Goal: Transaction & Acquisition: Purchase product/service

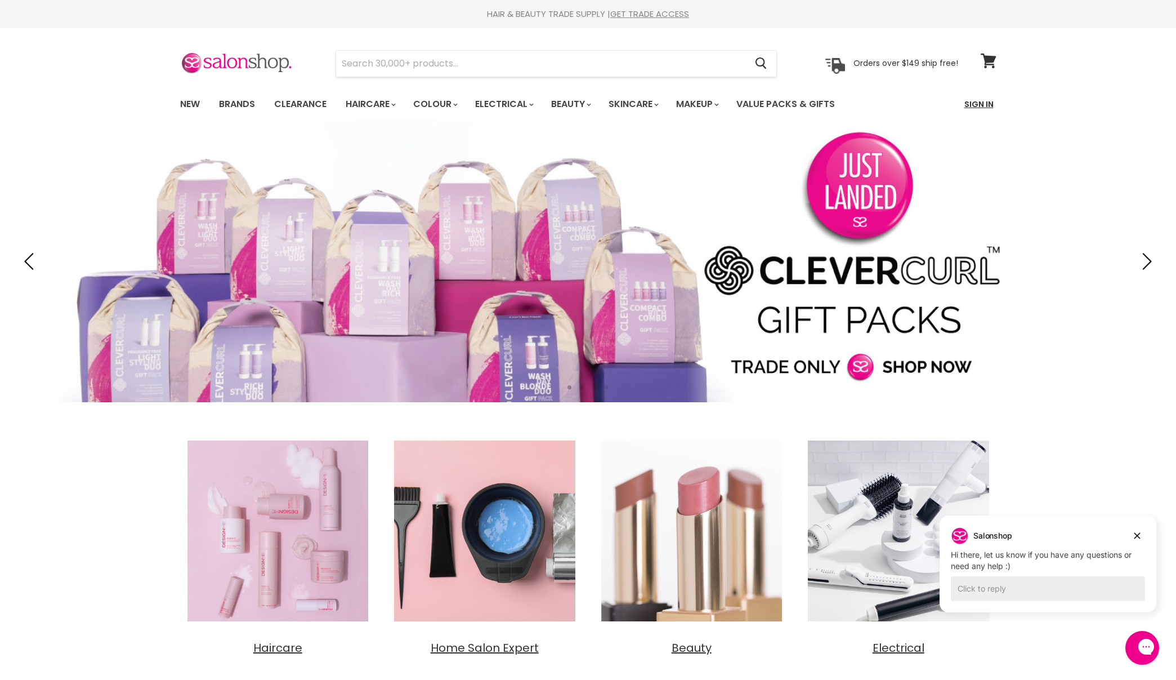
click at [974, 100] on link "Sign In" at bounding box center [979, 104] width 43 height 24
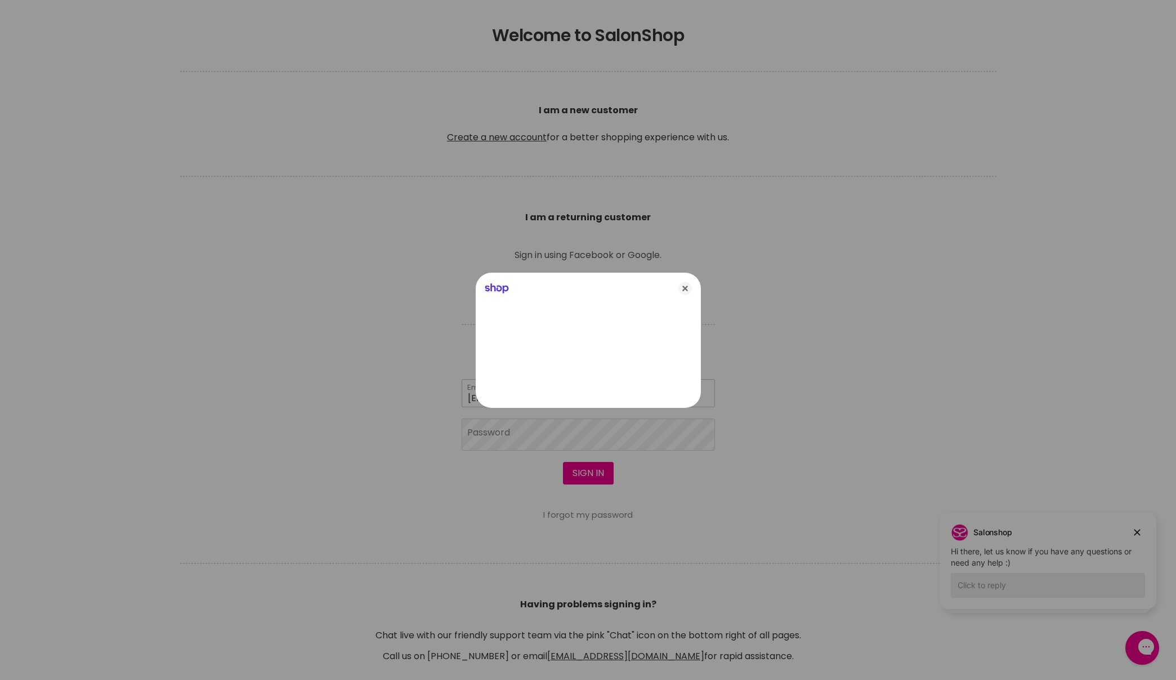
type input "gavanddebb@bigpond.com"
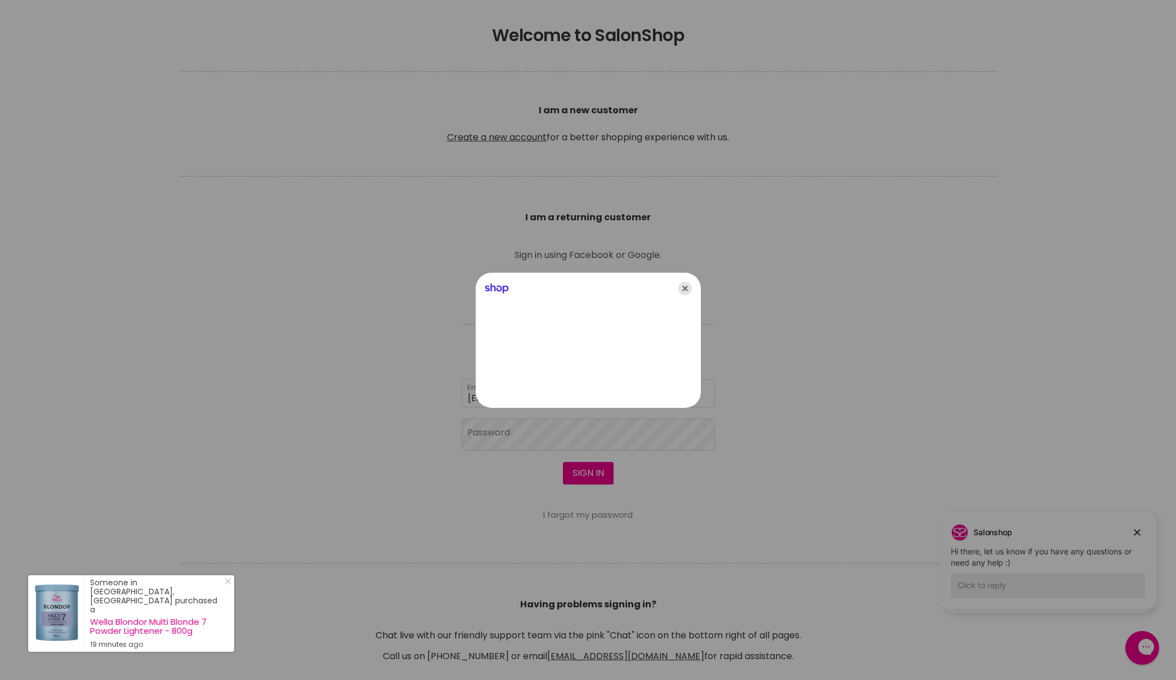
click at [688, 284] on icon "Close" at bounding box center [686, 289] width 14 height 14
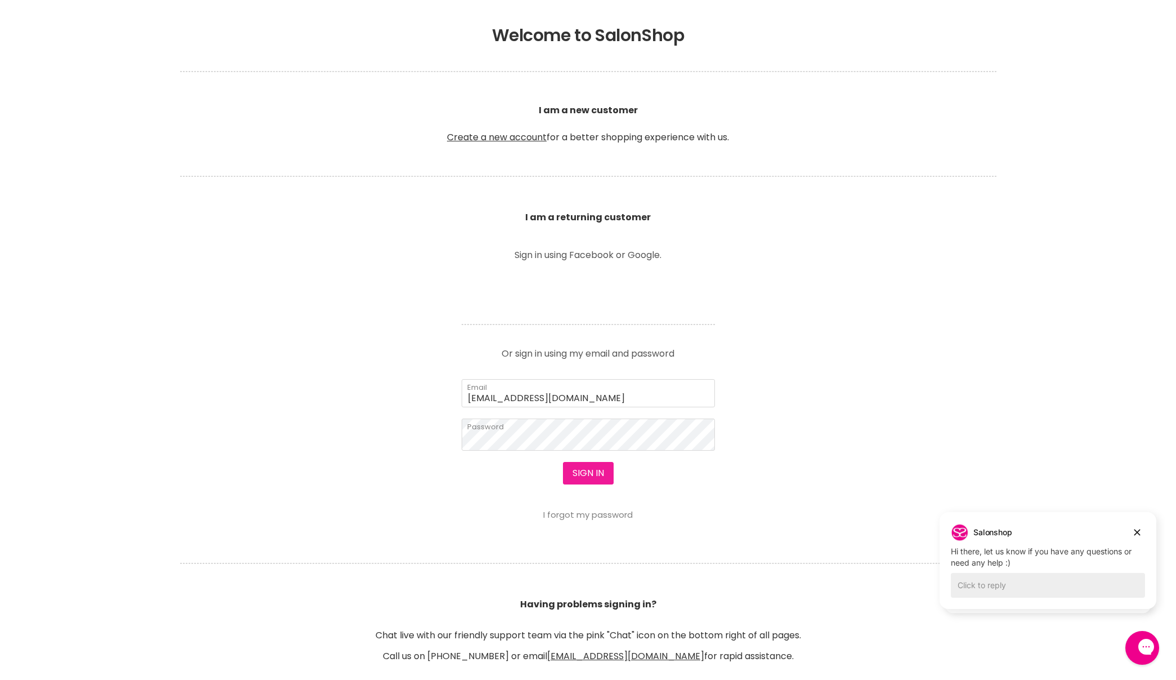
click at [589, 475] on button "Sign in" at bounding box center [588, 473] width 51 height 23
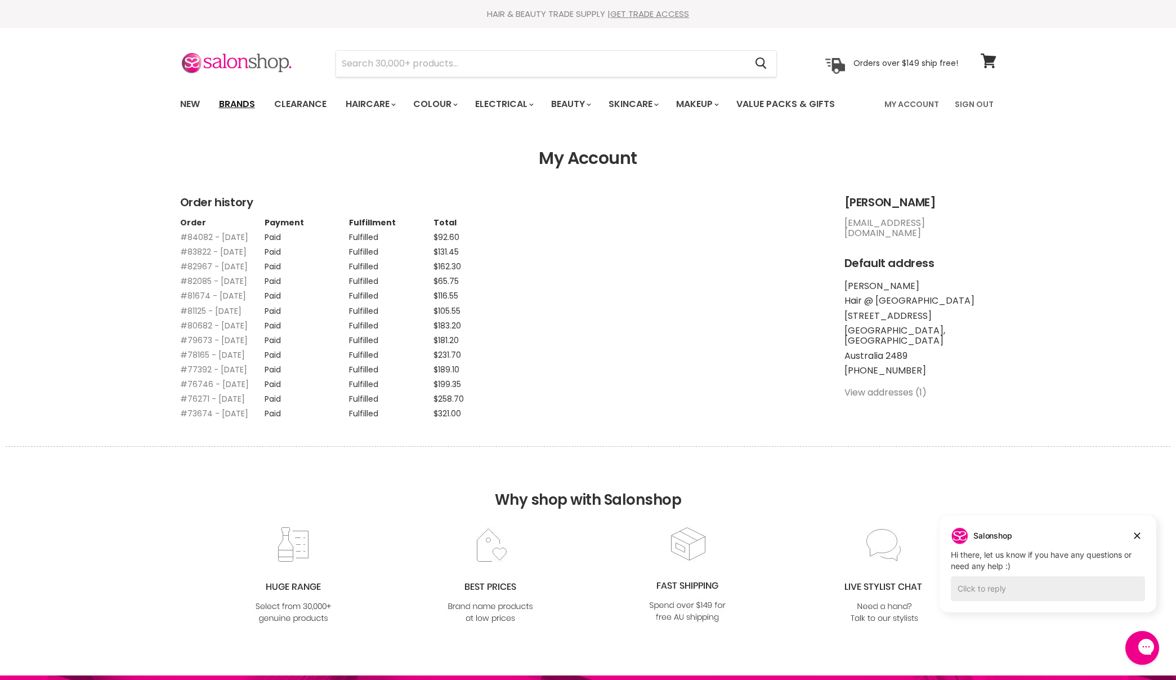
click at [241, 99] on link "Brands" at bounding box center [237, 104] width 53 height 24
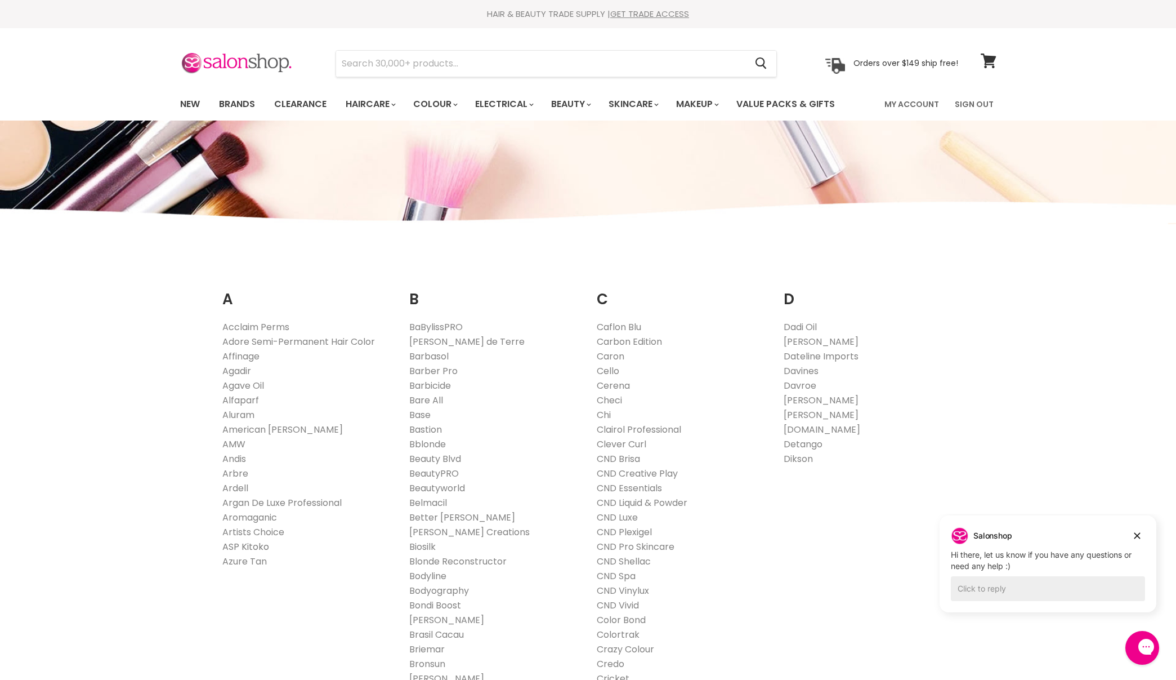
click at [259, 546] on link "ASP Kitoko" at bounding box center [245, 546] width 47 height 13
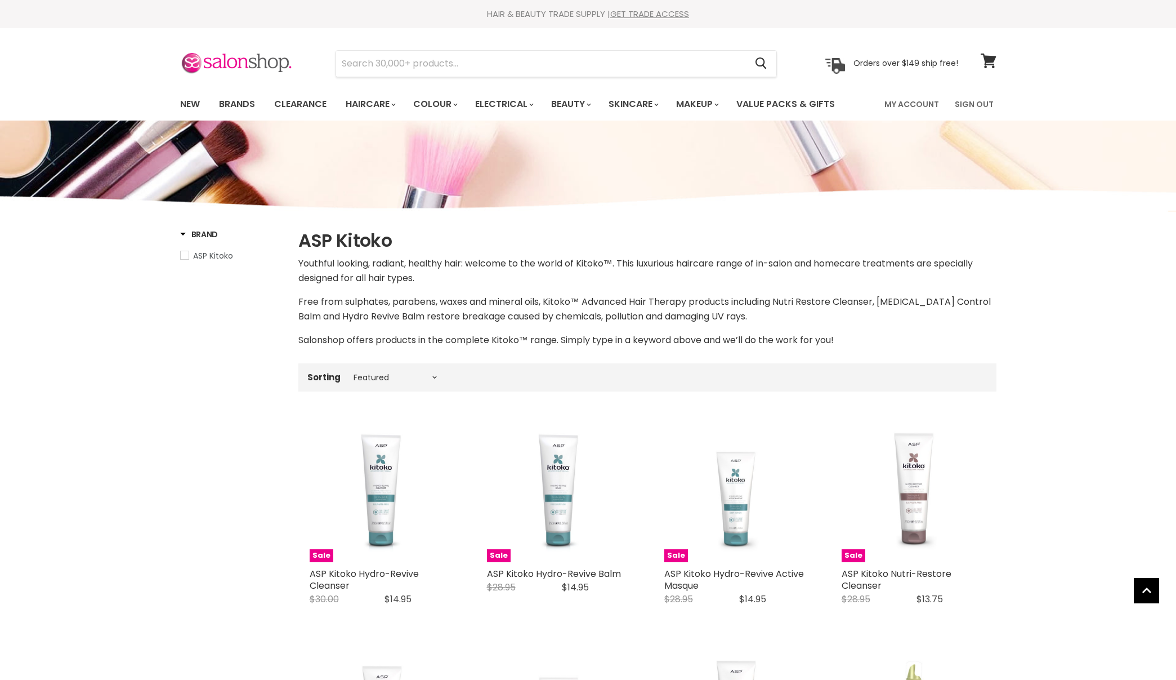
select select "manual"
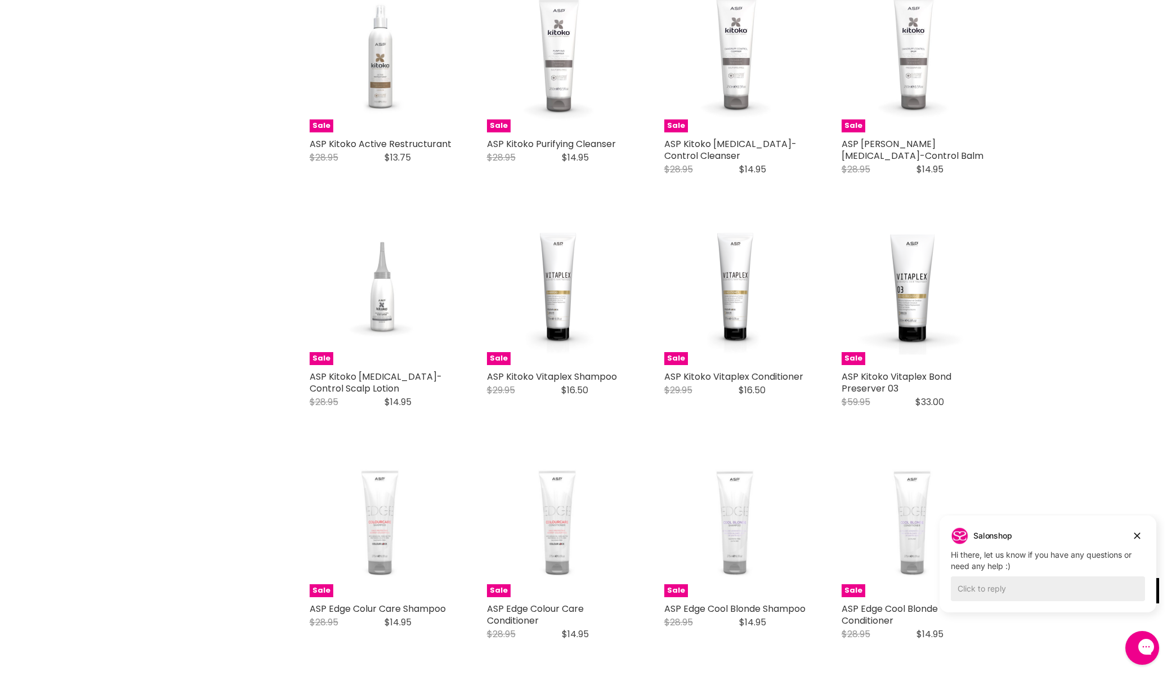
scroll to position [1361, 0]
click at [1139, 532] on icon "Dismiss campaign" at bounding box center [1137, 536] width 11 height 14
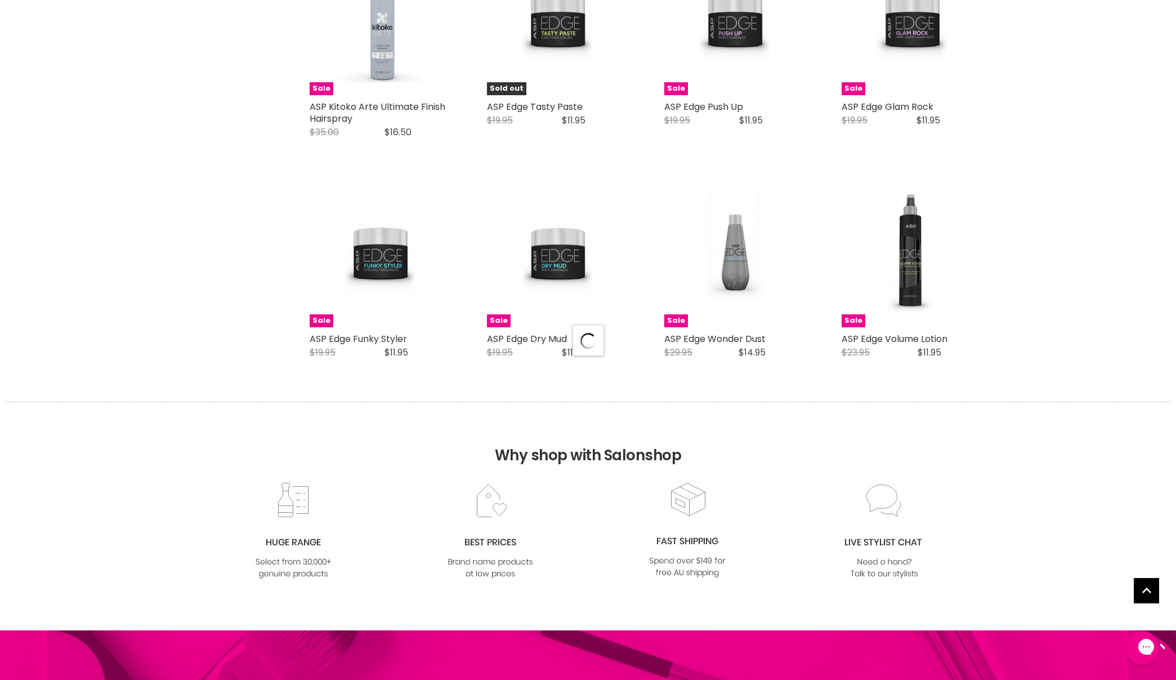
select select "manual"
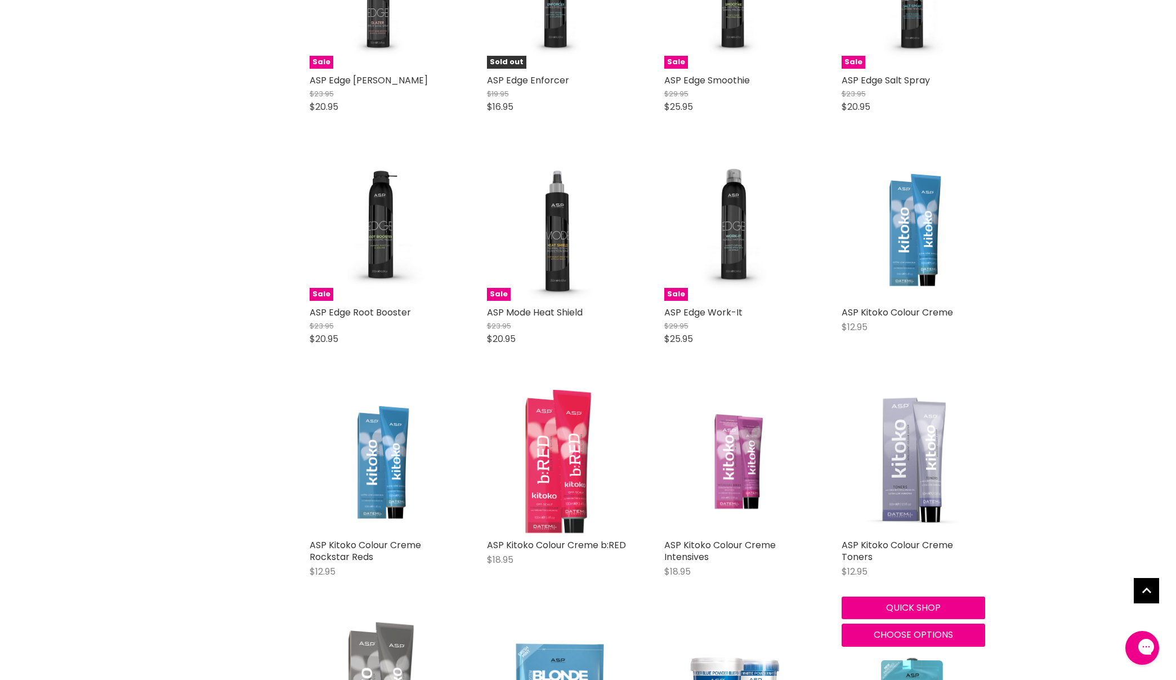
scroll to position [3270, 0]
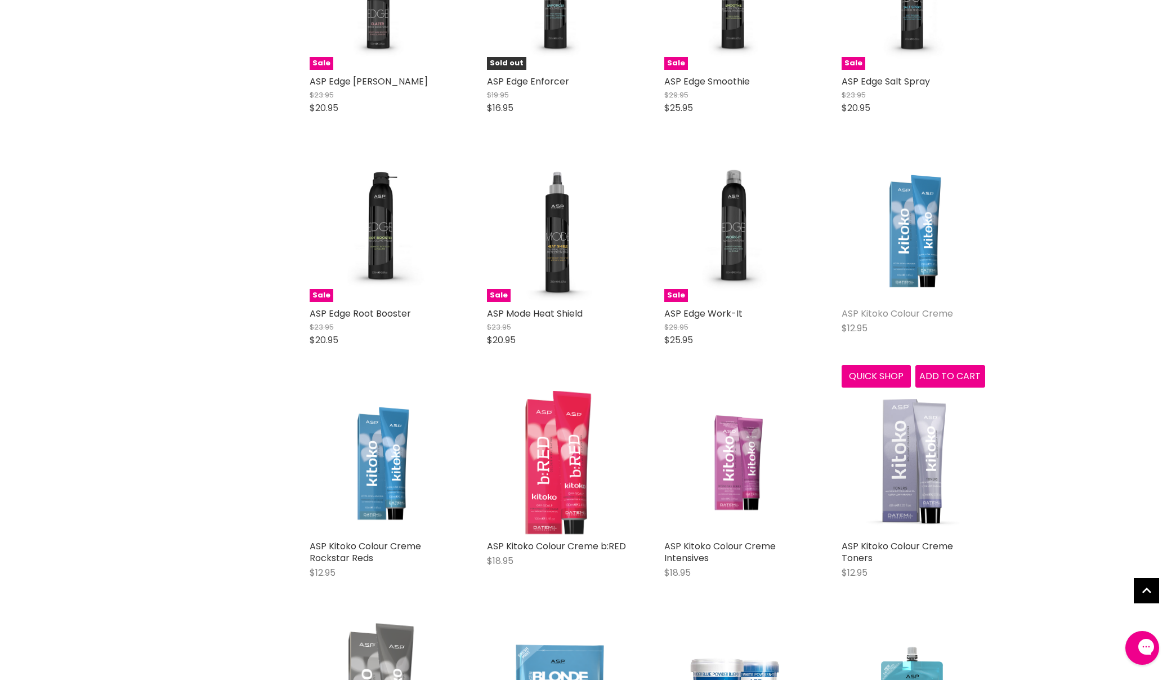
click at [893, 307] on link "ASP Kitoko Colour Creme" at bounding box center [898, 313] width 112 height 13
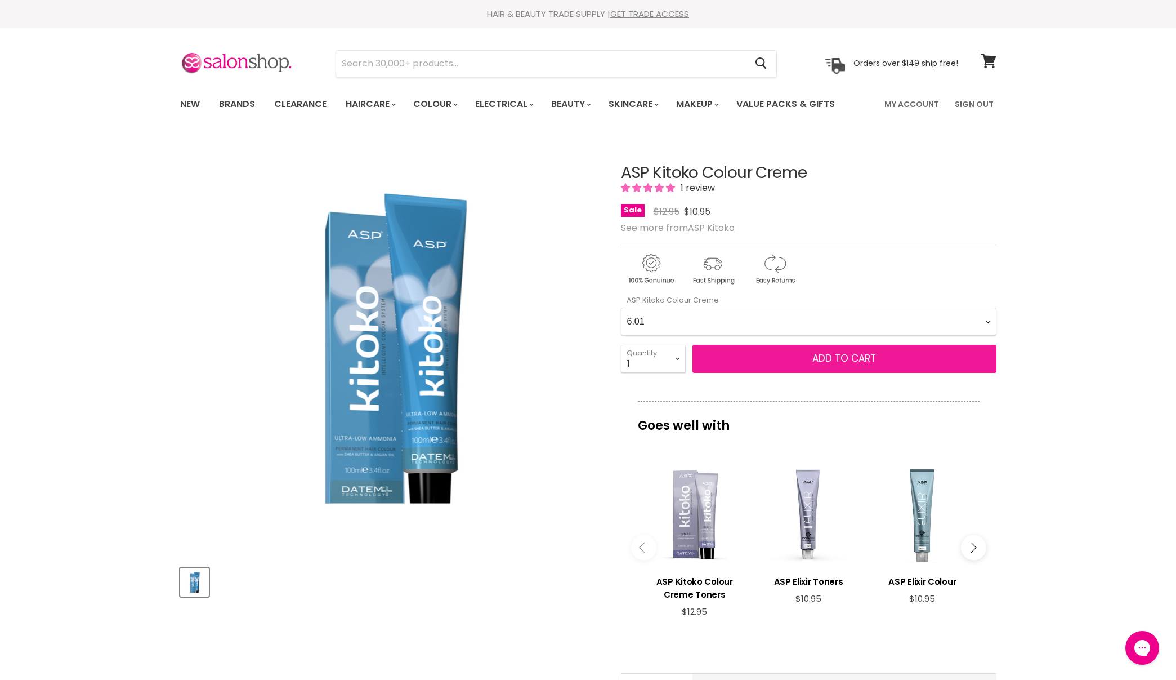
click at [826, 357] on span "Add to cart" at bounding box center [845, 358] width 64 height 14
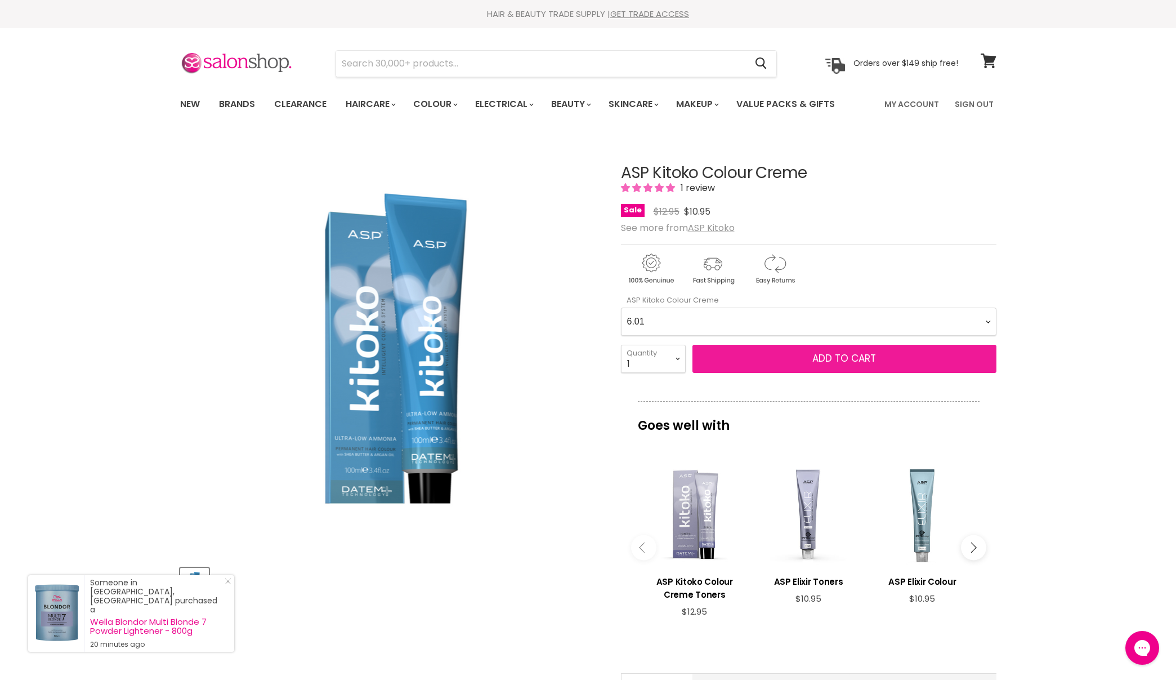
click at [835, 356] on span "Add to cart" at bounding box center [845, 358] width 64 height 14
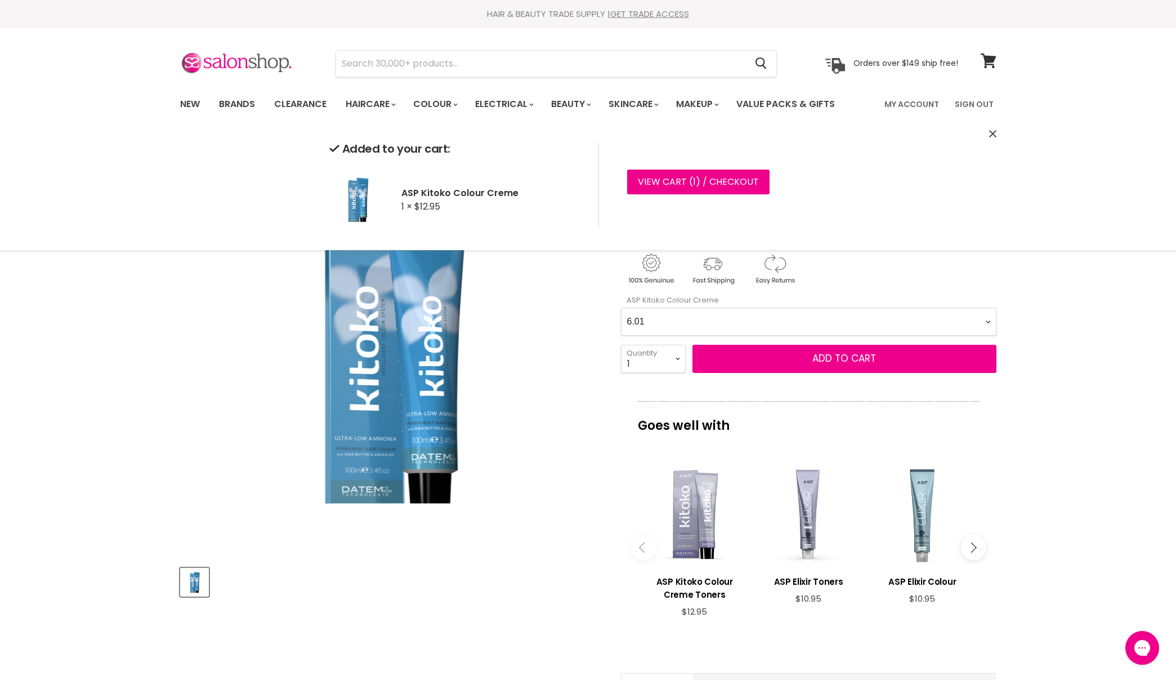
select Creme-0-0 "7.01"
select select "2"
type input "2"
click at [852, 356] on span "Add to cart" at bounding box center [845, 358] width 64 height 14
select Creme-0-0 "10.0"
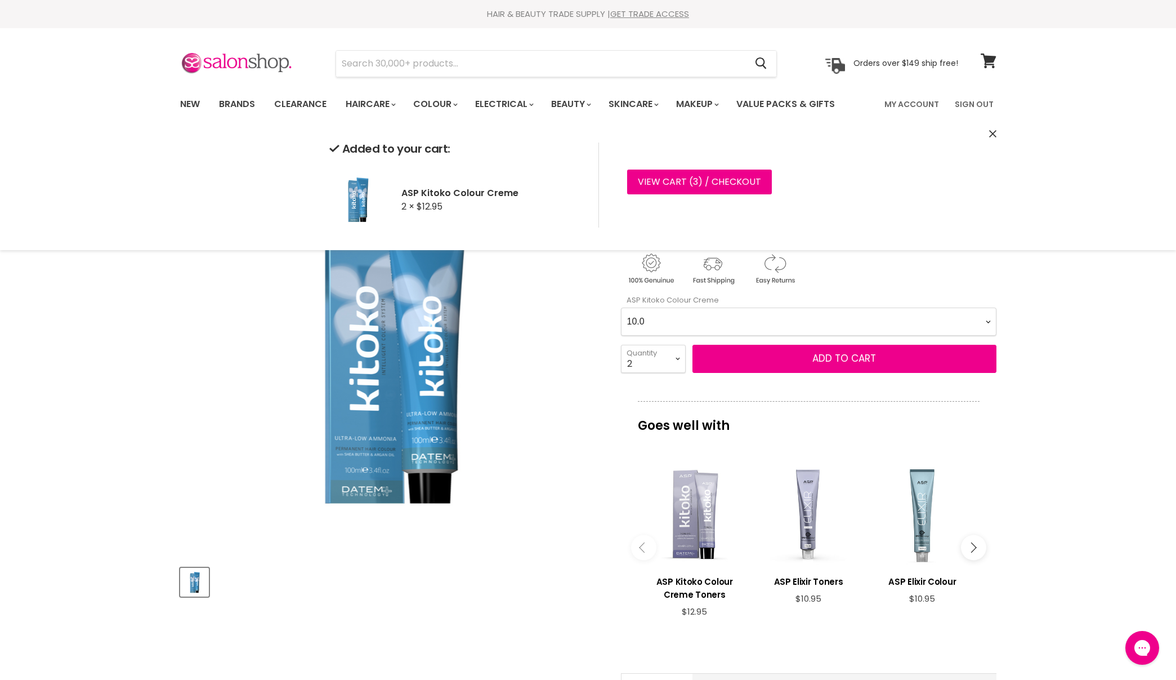
select select "1"
type input "1"
click at [854, 358] on span "Add to cart" at bounding box center [845, 358] width 64 height 14
click at [846, 358] on span "Add to cart" at bounding box center [845, 358] width 64 height 14
click at [855, 356] on span "Add to cart" at bounding box center [845, 358] width 64 height 14
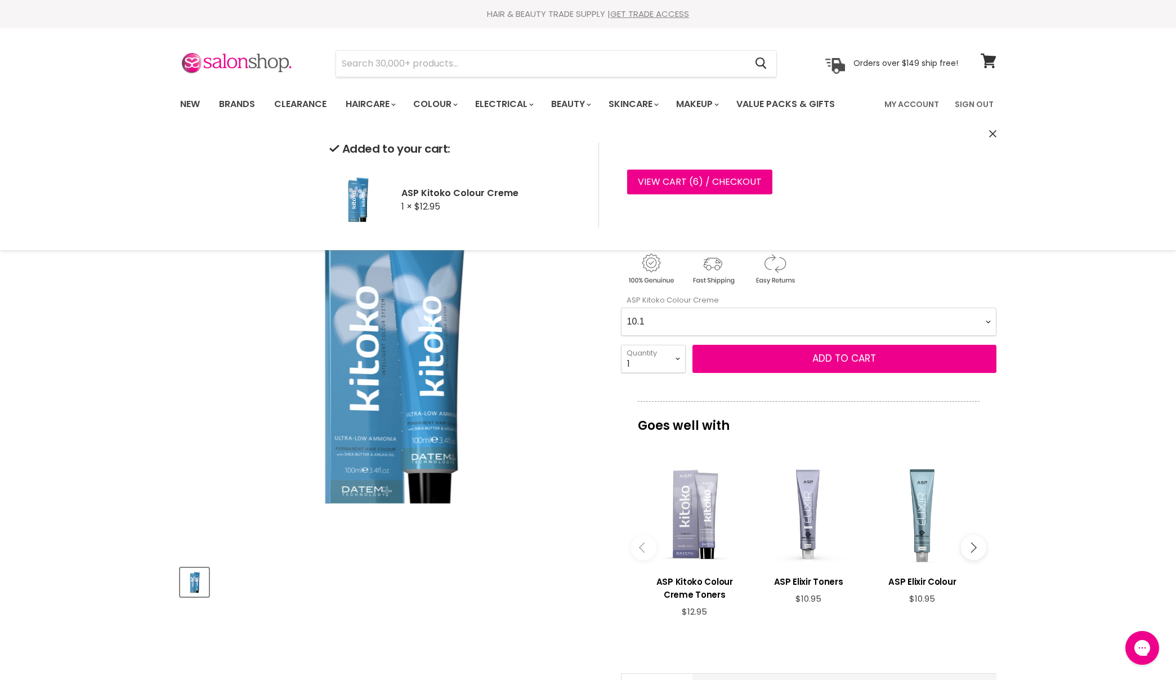
select Creme-0-0 "8.2"
select select "2"
type input "2"
click at [862, 360] on span "Add to cart" at bounding box center [845, 358] width 64 height 14
click at [853, 358] on span "Add to cart" at bounding box center [845, 358] width 64 height 14
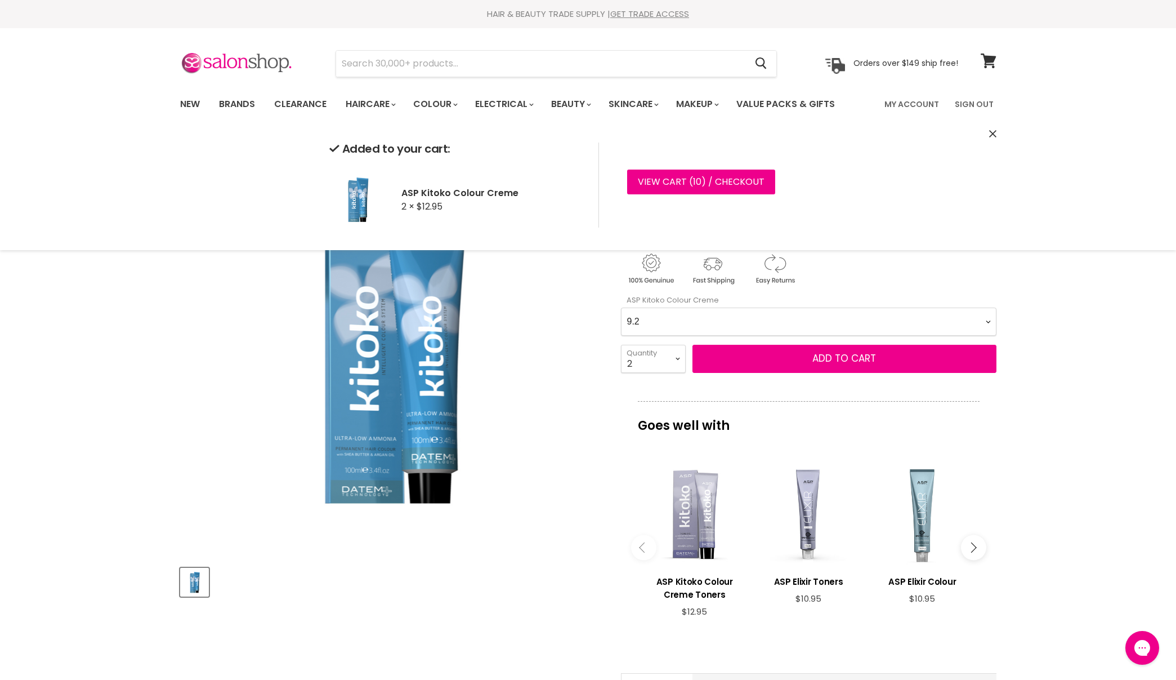
select Creme-0-0 "7.036"
select select "1"
type input "1"
click at [870, 355] on span "Add to cart" at bounding box center [845, 358] width 64 height 14
select Creme-0-0 "9.035"
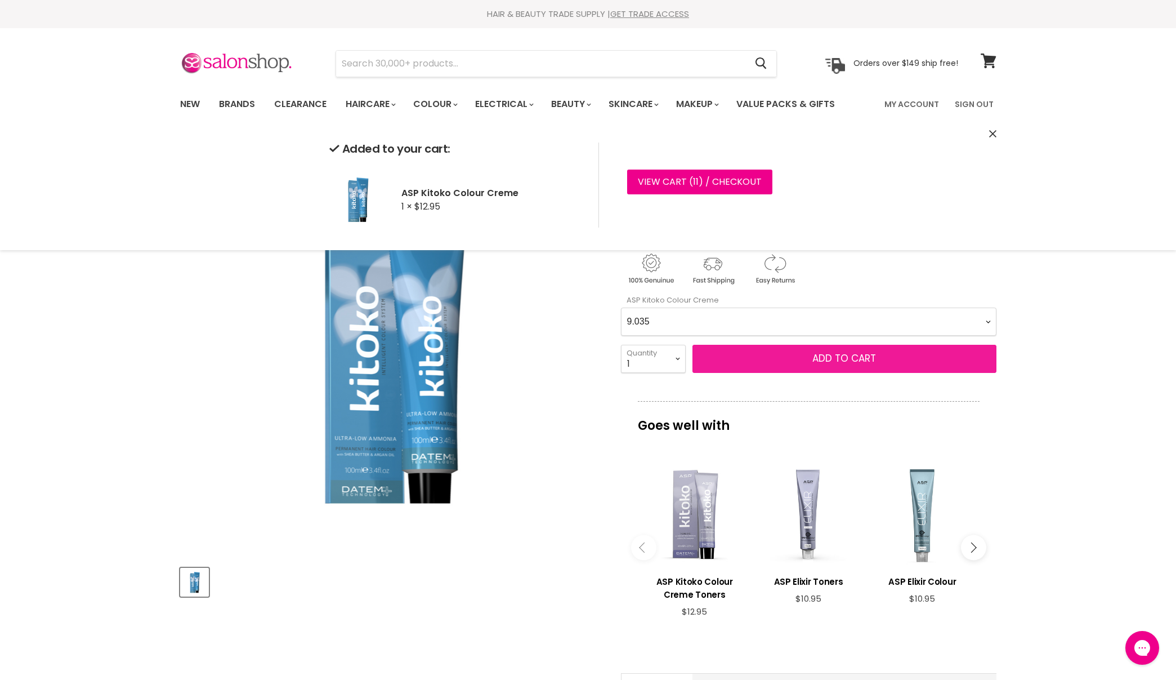
click at [851, 358] on span "Add to cart" at bounding box center [845, 358] width 64 height 14
click at [996, 130] on button "Close" at bounding box center [992, 134] width 7 height 12
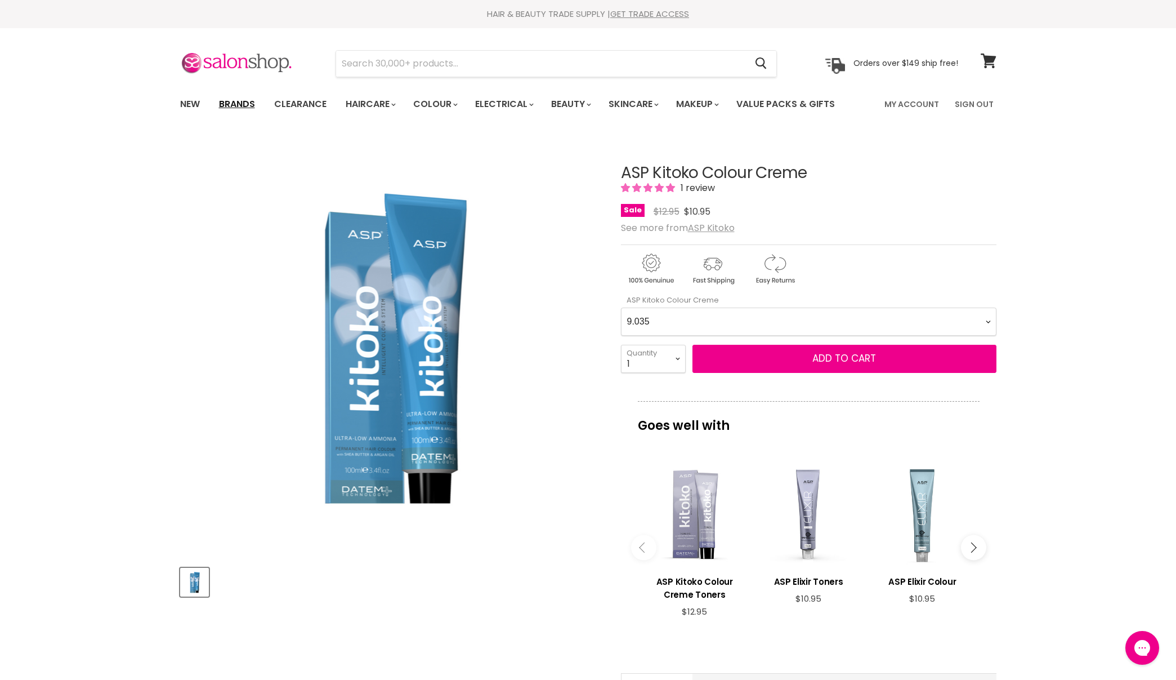
click at [249, 103] on link "Brands" at bounding box center [237, 104] width 53 height 24
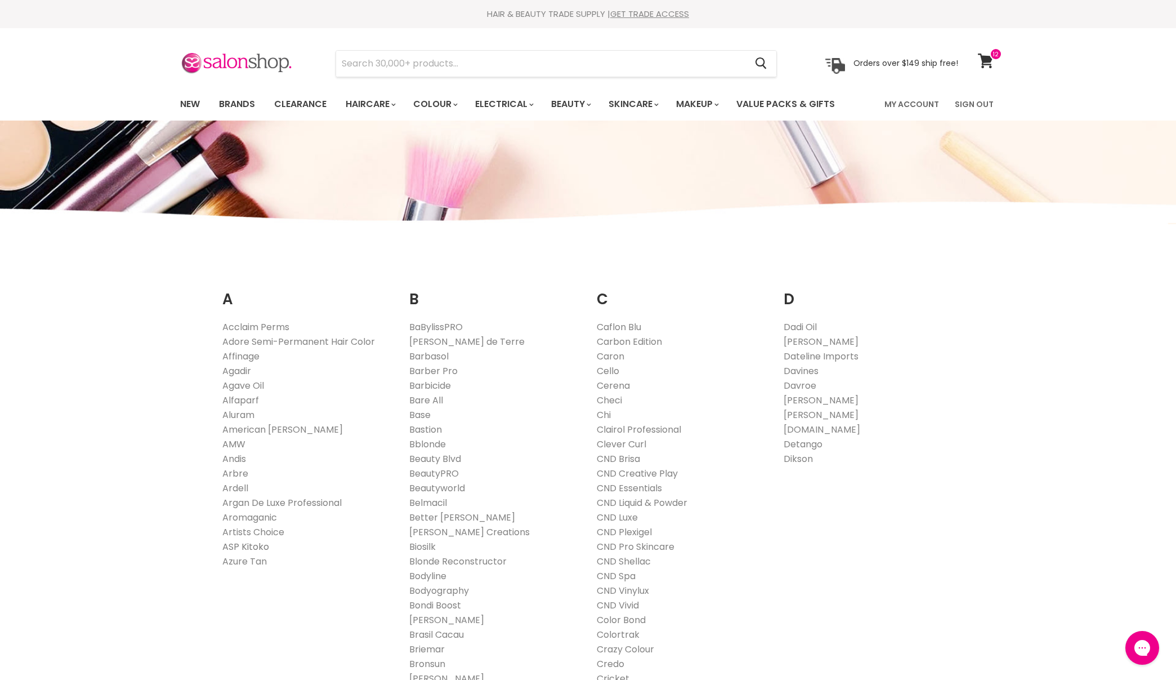
click at [244, 541] on link "ASP Kitoko" at bounding box center [245, 546] width 47 height 13
click at [234, 543] on link "ASP Kitoko" at bounding box center [245, 546] width 47 height 13
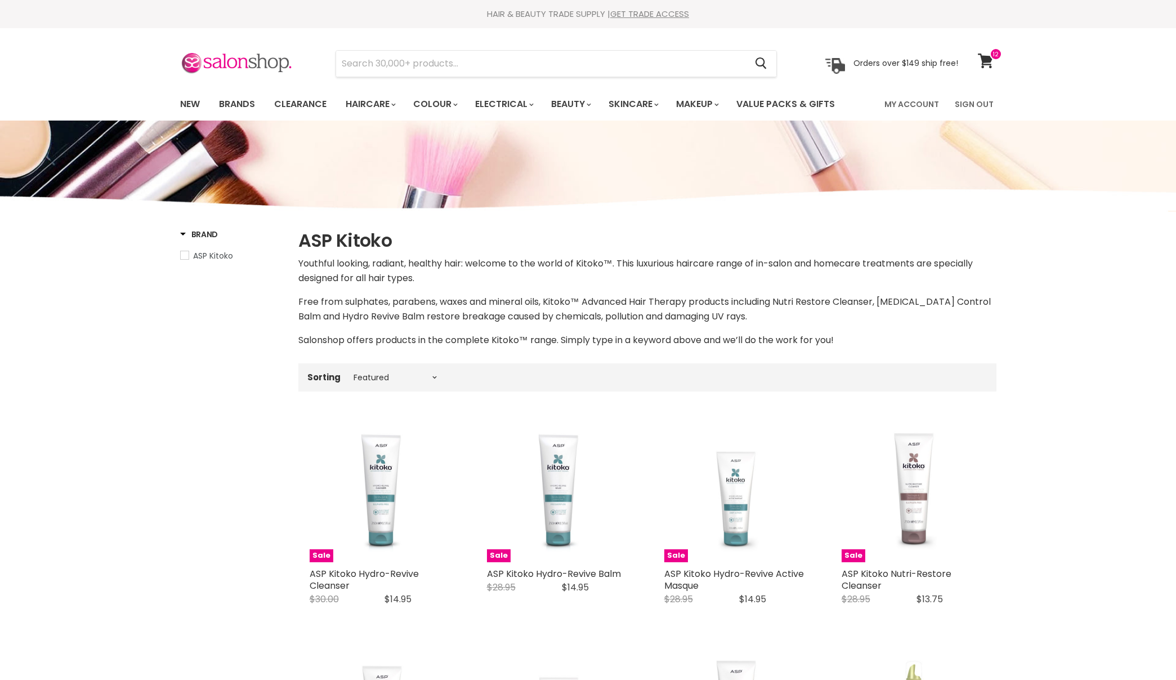
select select "manual"
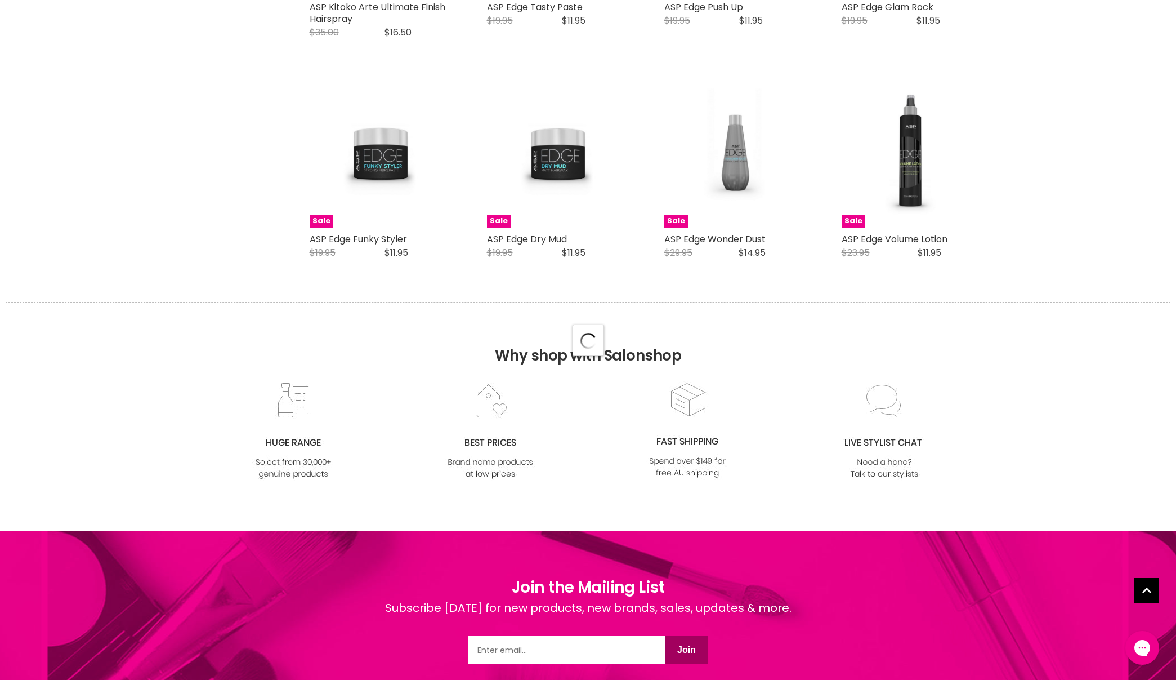
select select "manual"
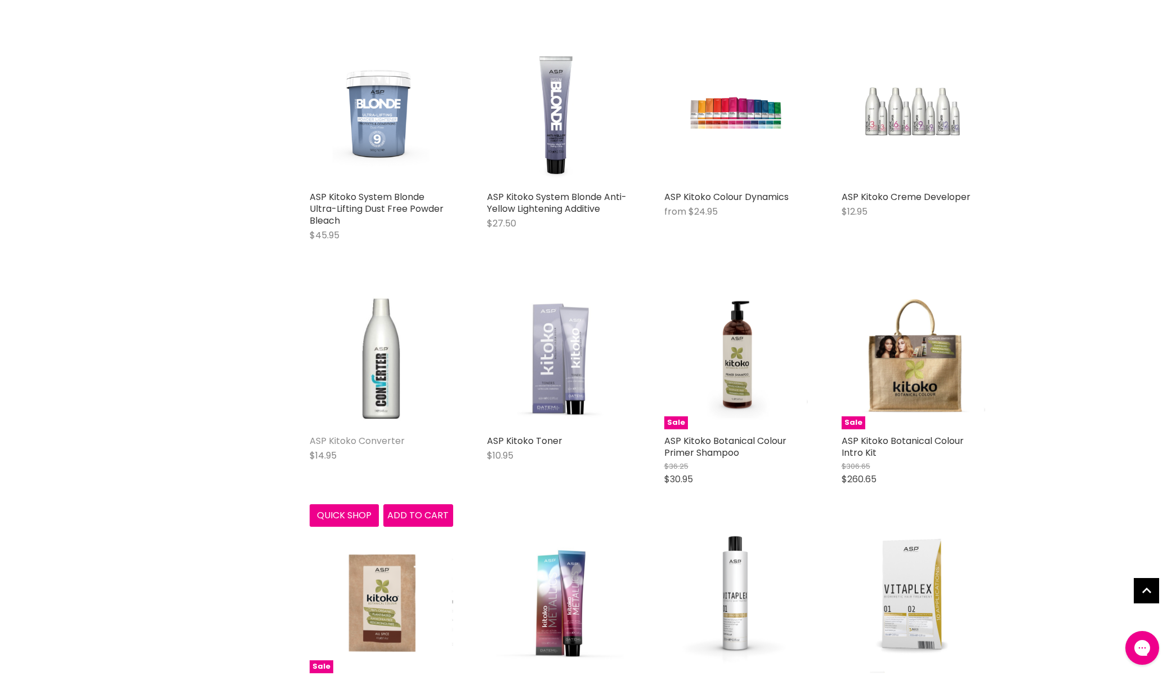
scroll to position [4096, 0]
click at [320, 433] on link "ASP Kitoko Converter" at bounding box center [357, 439] width 95 height 13
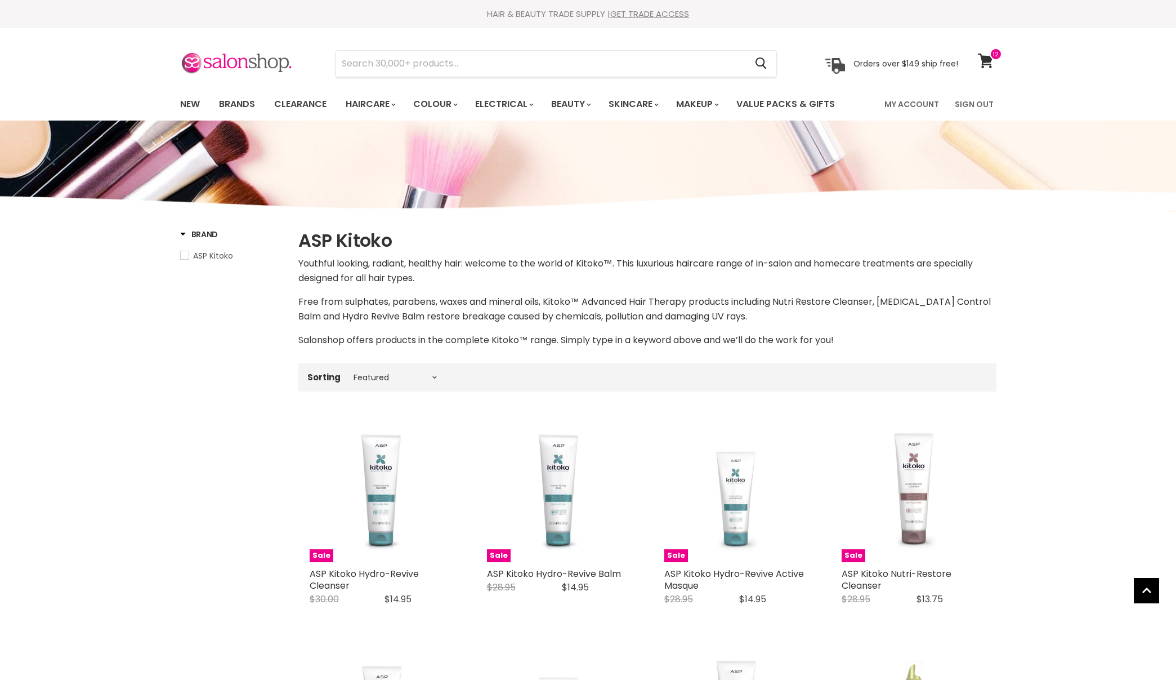
select select "manual"
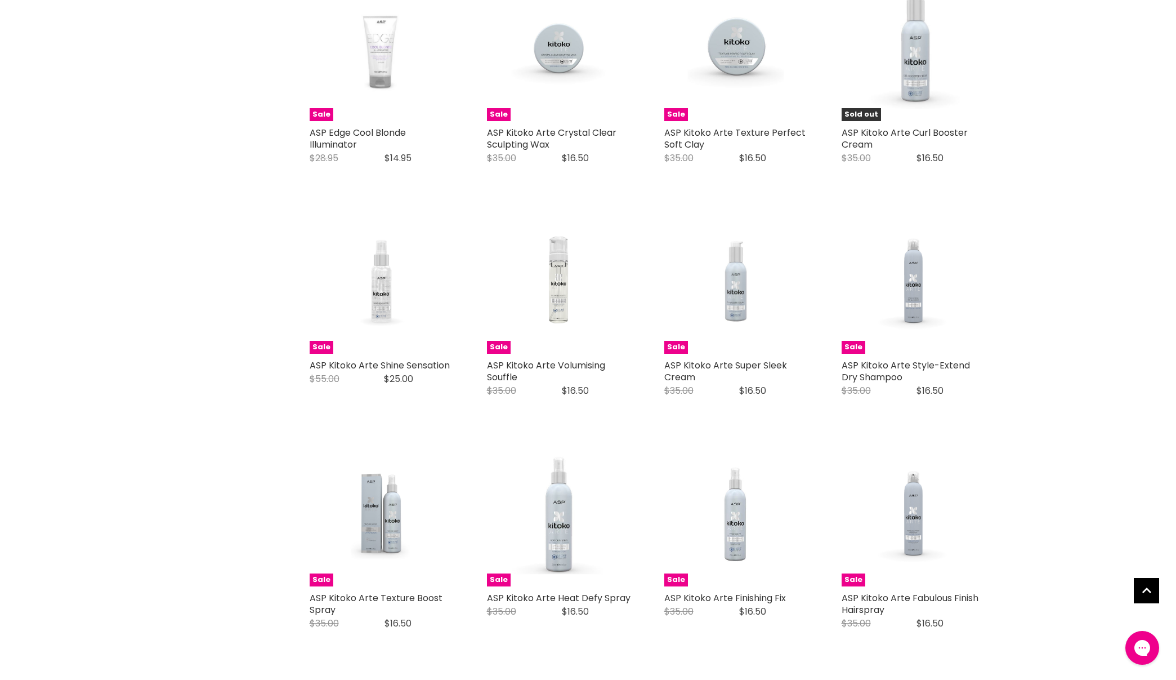
scroll to position [2224, 0]
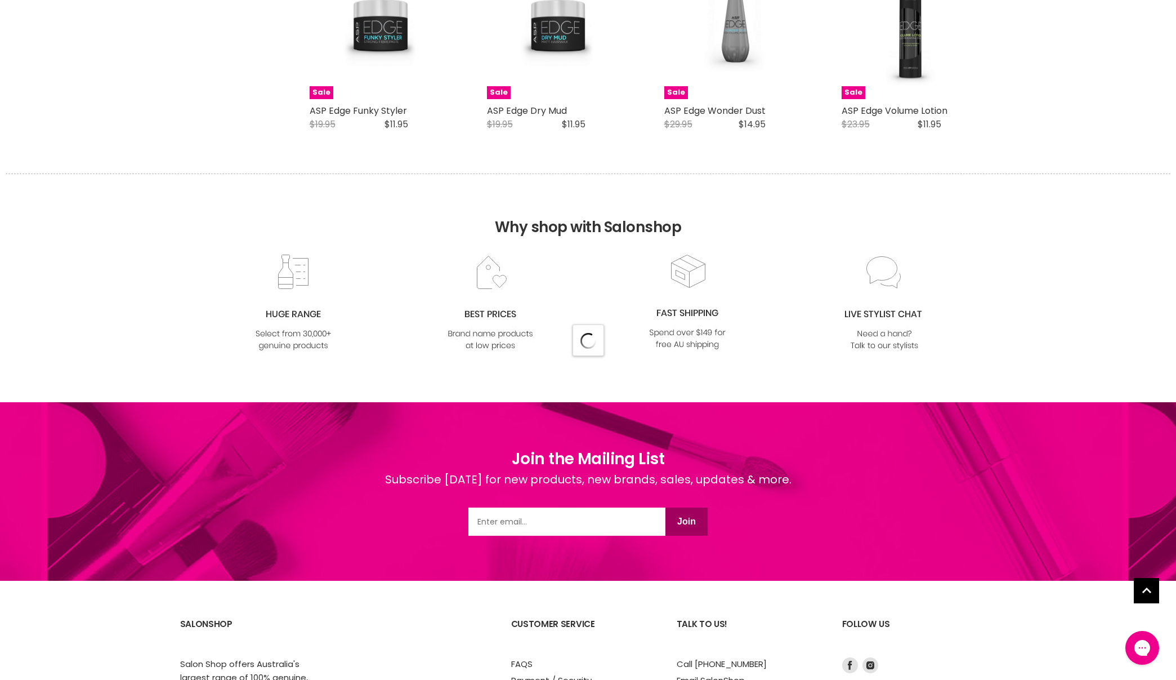
select select "manual"
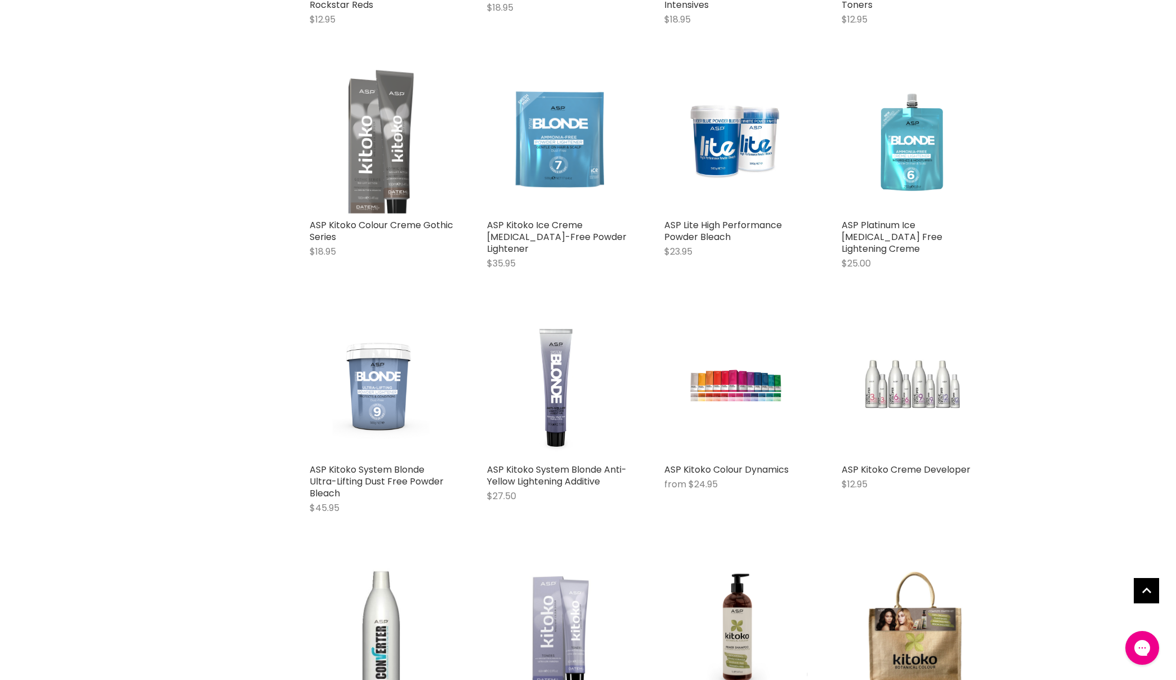
scroll to position [3814, 0]
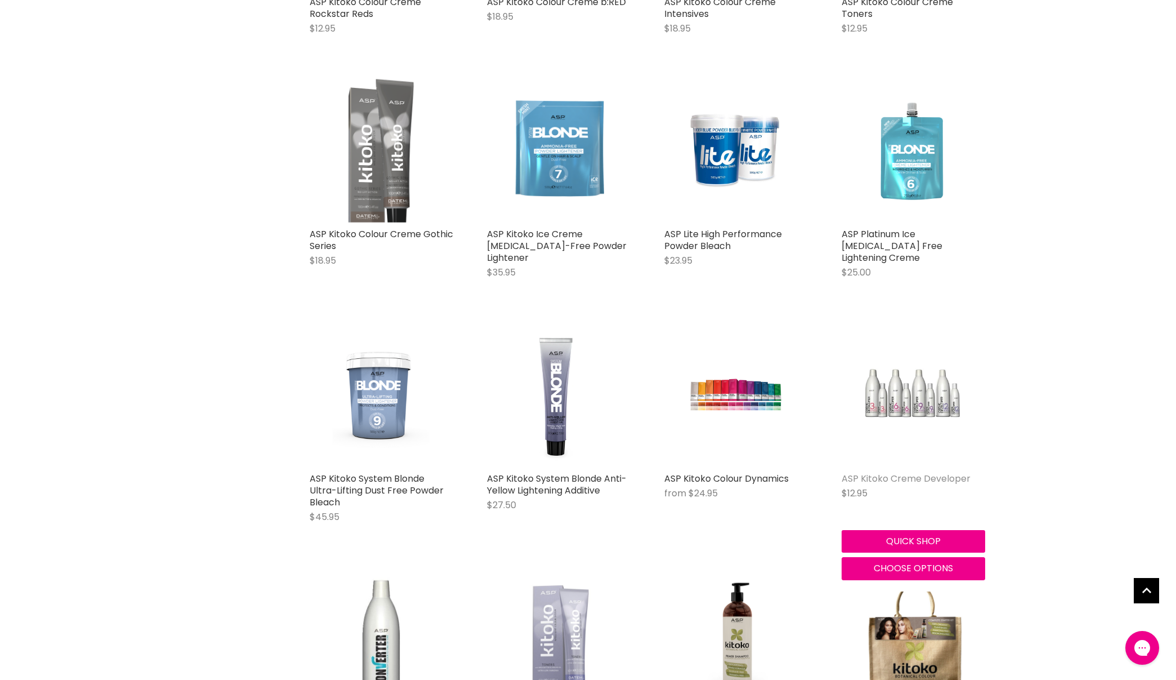
click at [872, 472] on link "ASP Kitoko Creme Developer" at bounding box center [906, 478] width 129 height 13
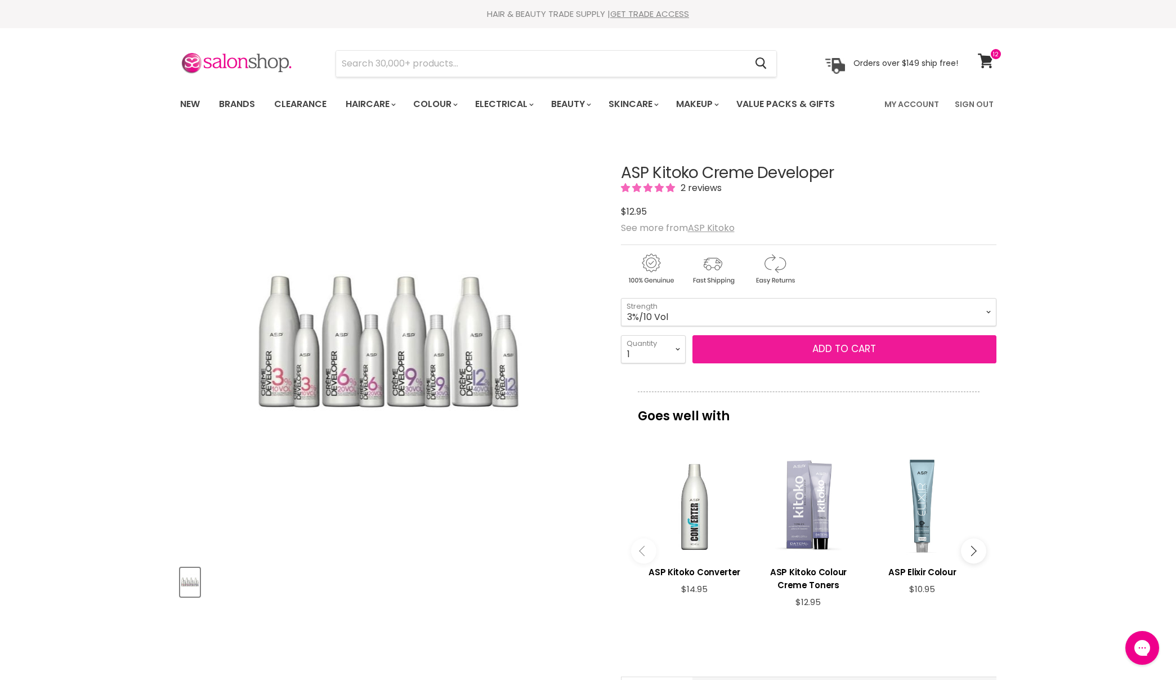
click at [841, 349] on span "Add to cart" at bounding box center [845, 349] width 64 height 14
click at [845, 347] on span "Add to cart" at bounding box center [845, 349] width 64 height 14
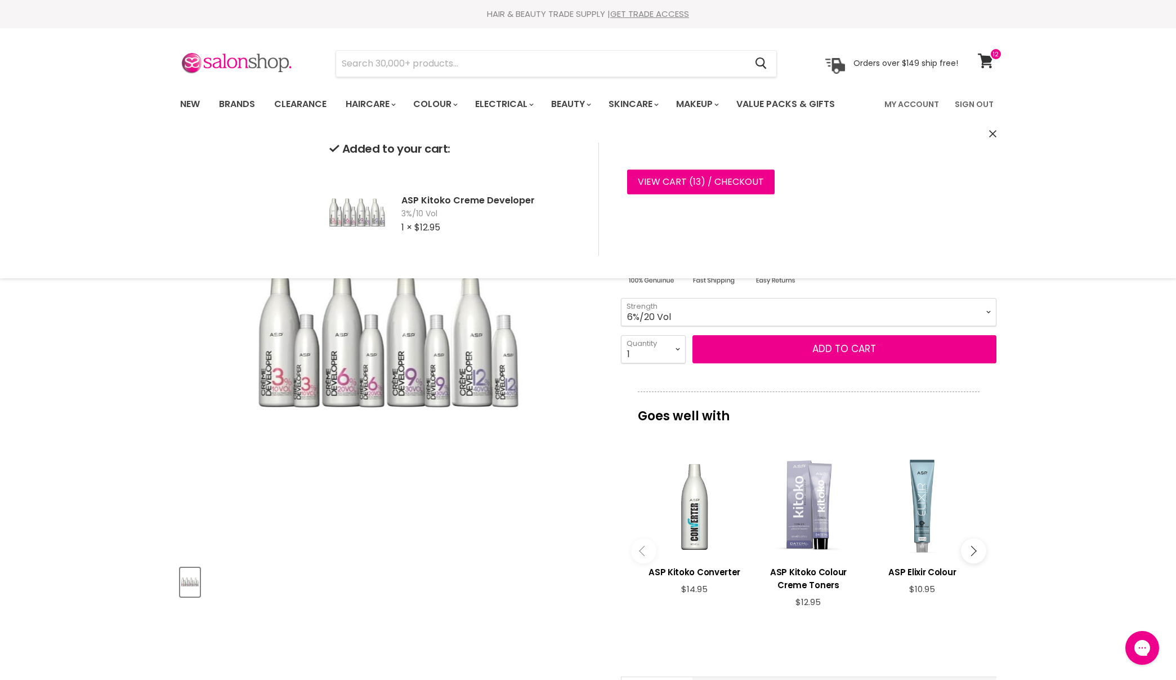
select select "6%/20 Vol"
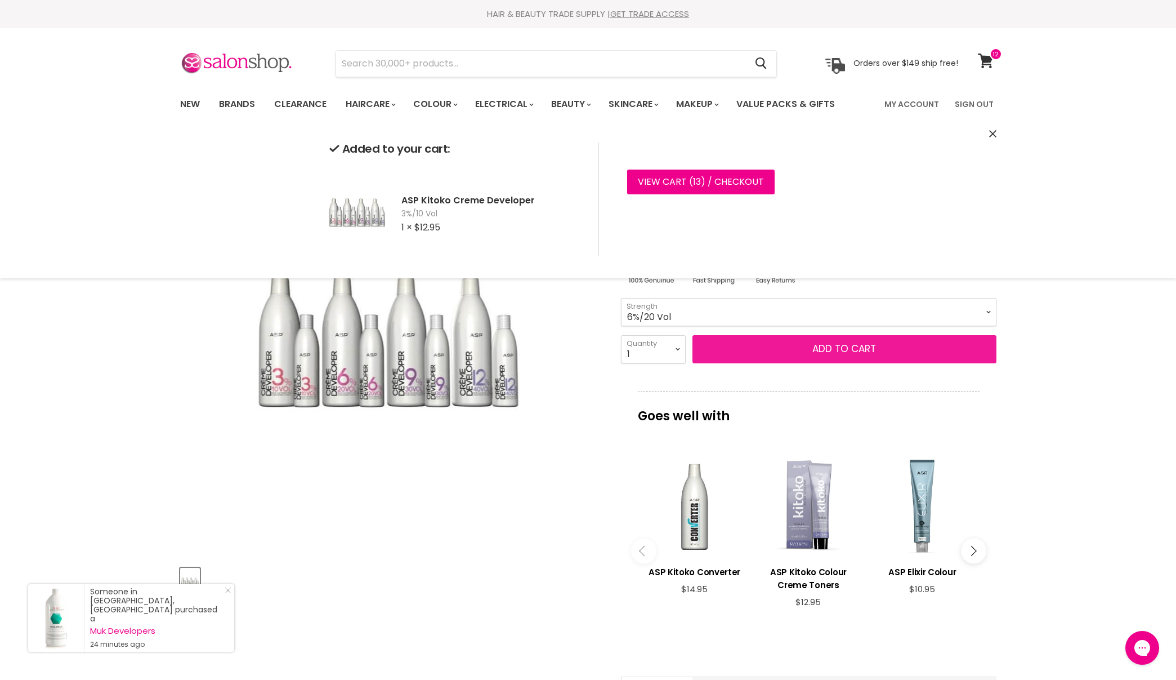
click at [844, 346] on button "Add to cart" at bounding box center [845, 349] width 304 height 28
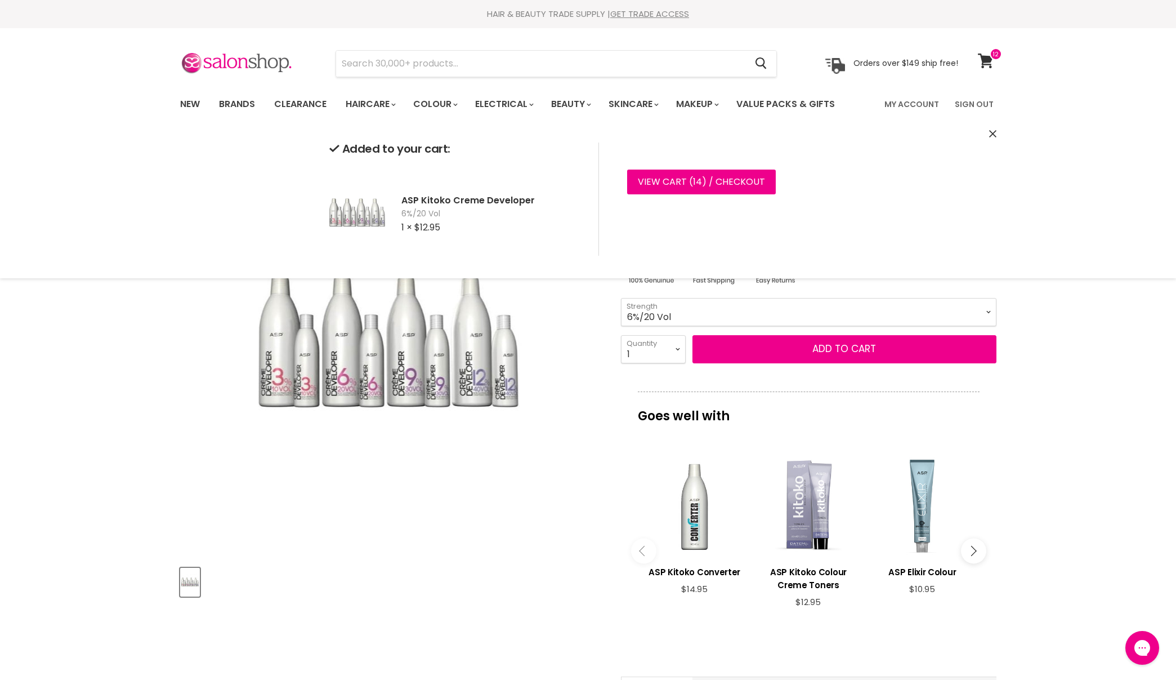
click at [556, 361] on div "Click or scroll to zoom Tap or pinch to zoom" at bounding box center [390, 346] width 421 height 421
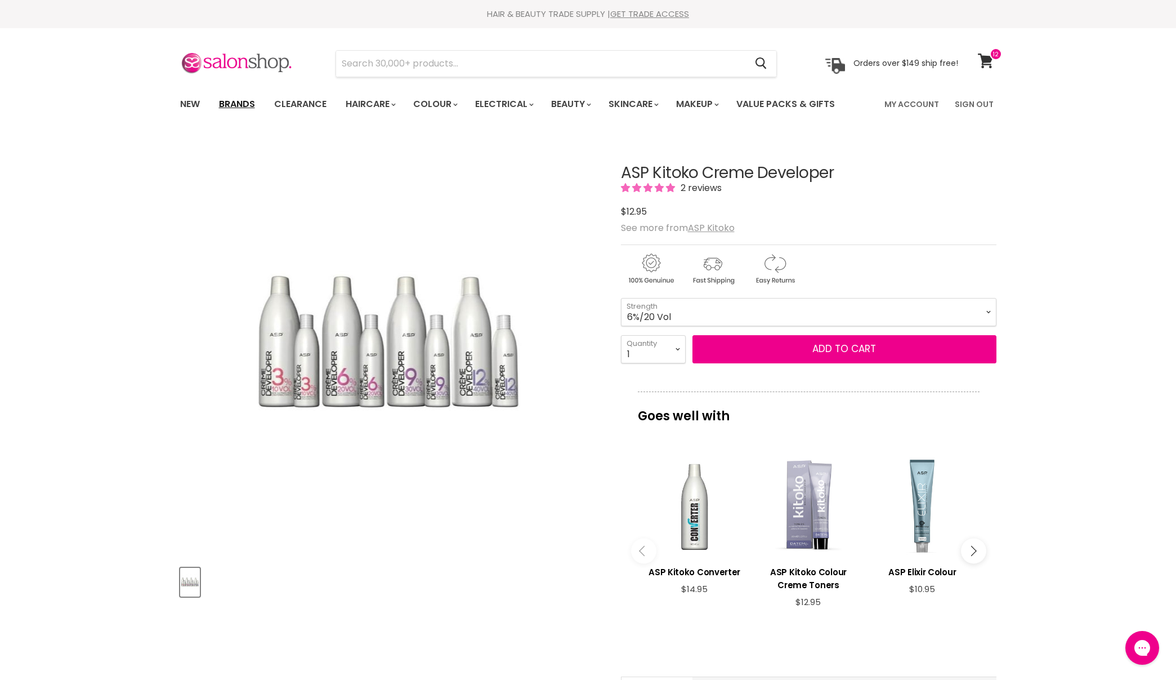
click at [237, 100] on link "Brands" at bounding box center [237, 104] width 53 height 24
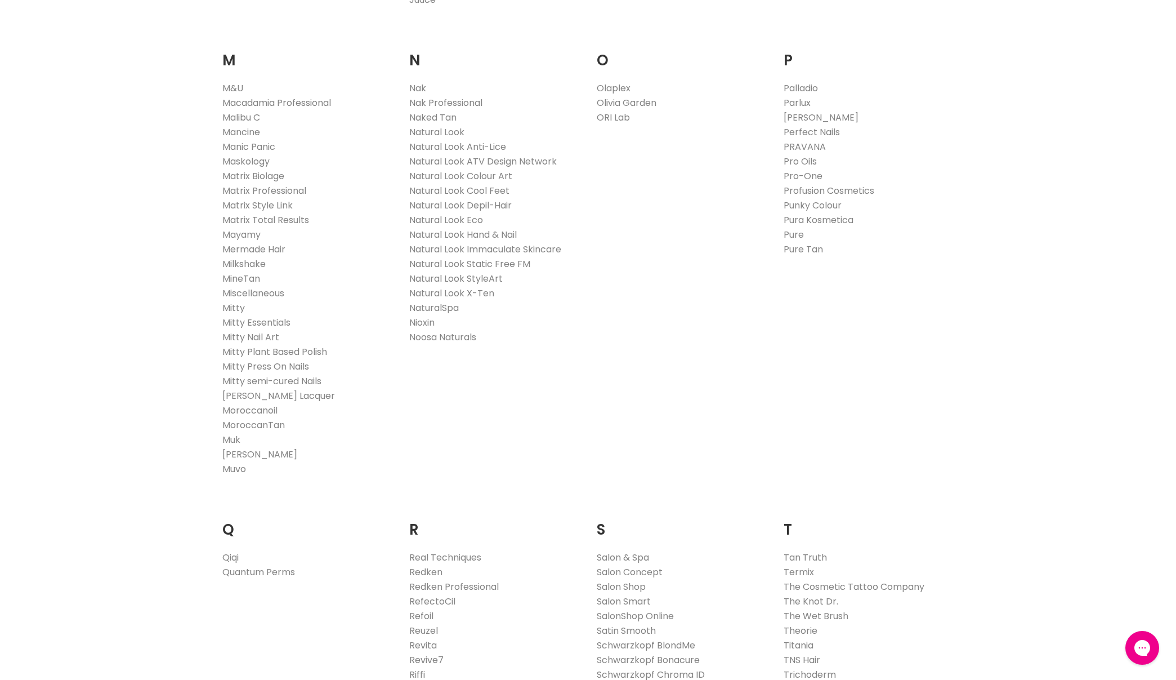
scroll to position [1282, 0]
click at [248, 258] on link "Milkshake" at bounding box center [243, 262] width 43 height 13
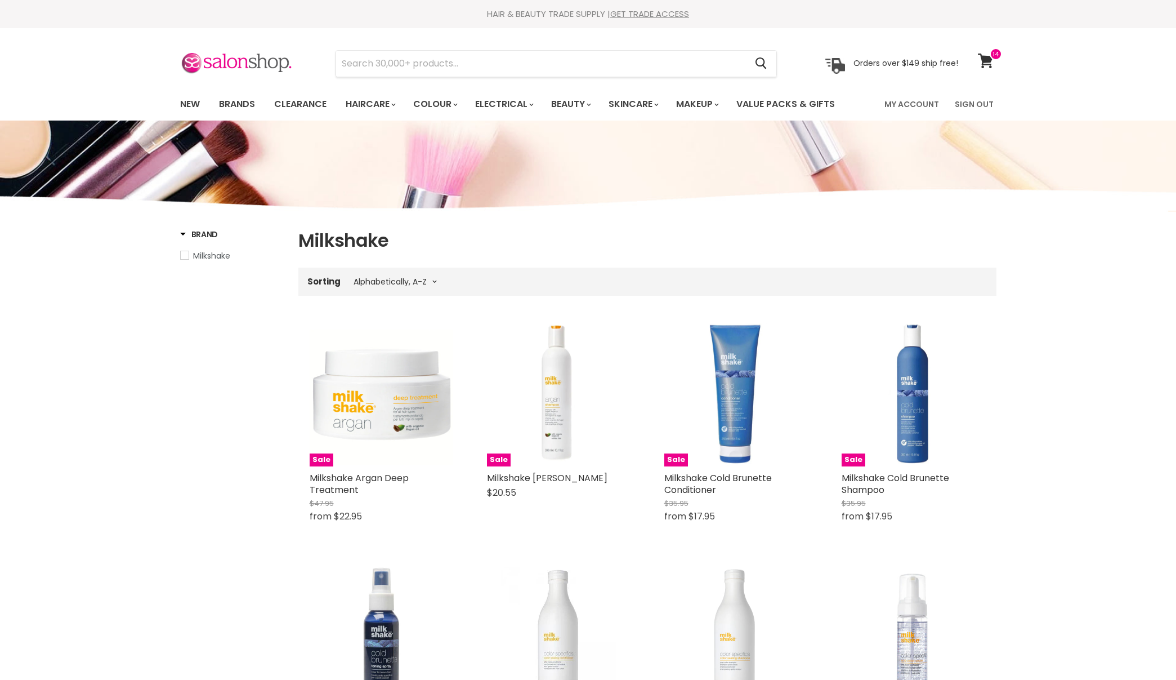
select select "title-ascending"
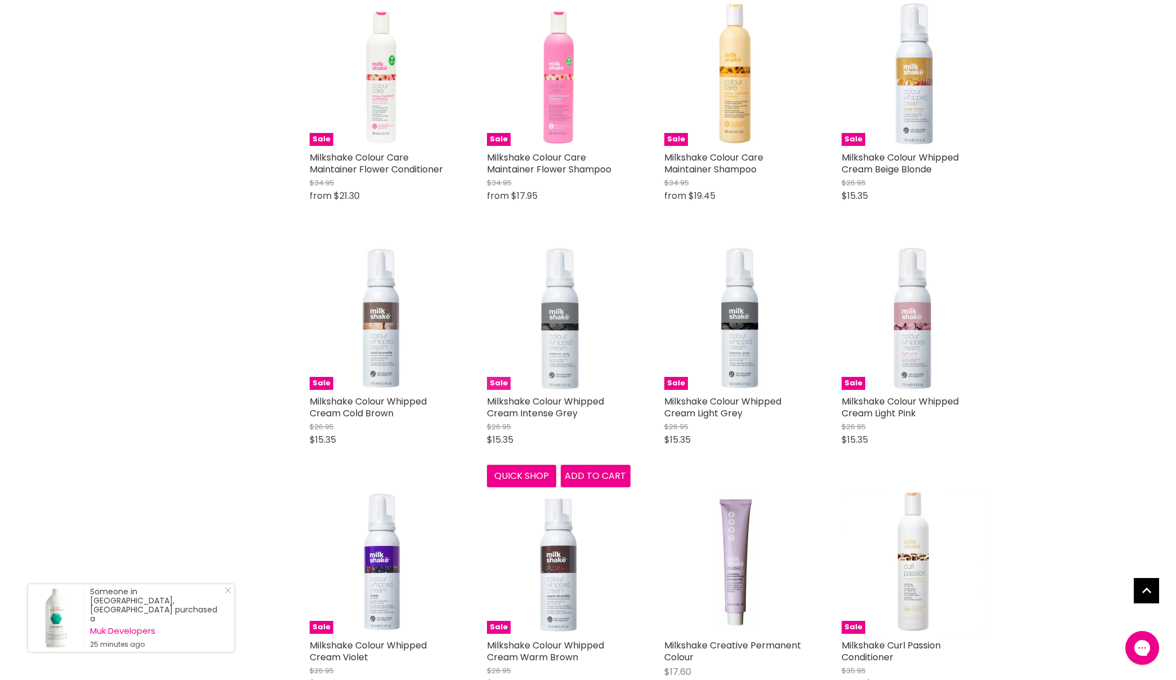
scroll to position [1057, 0]
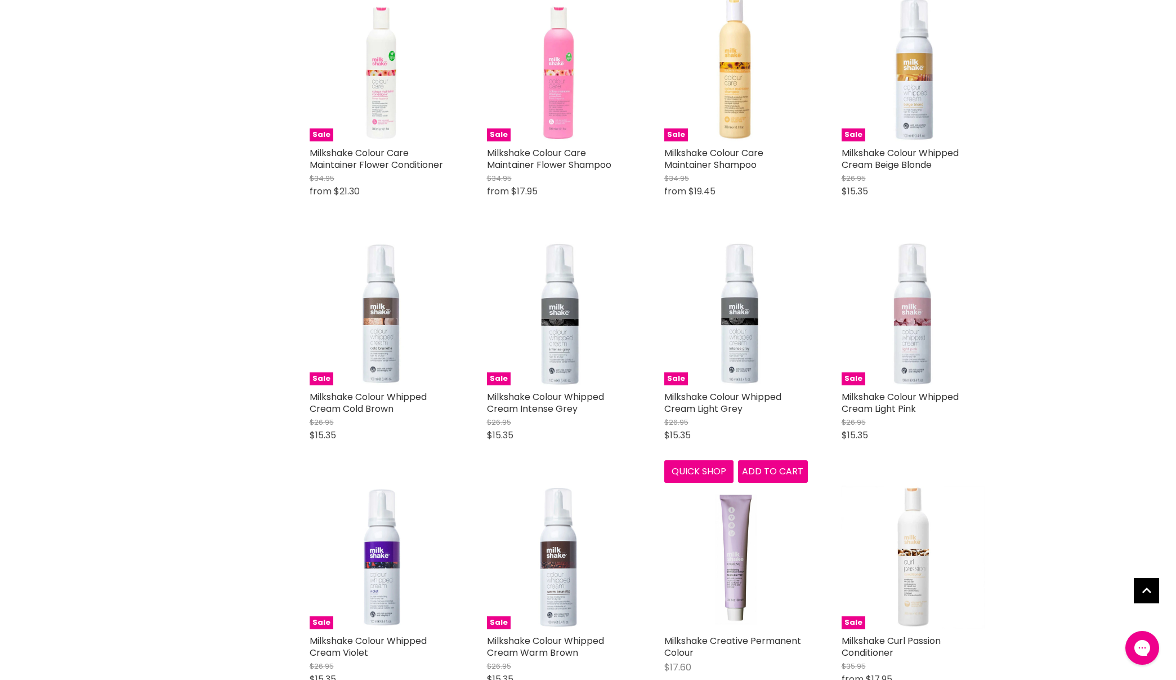
click at [773, 467] on span "Add to cart" at bounding box center [772, 471] width 61 height 13
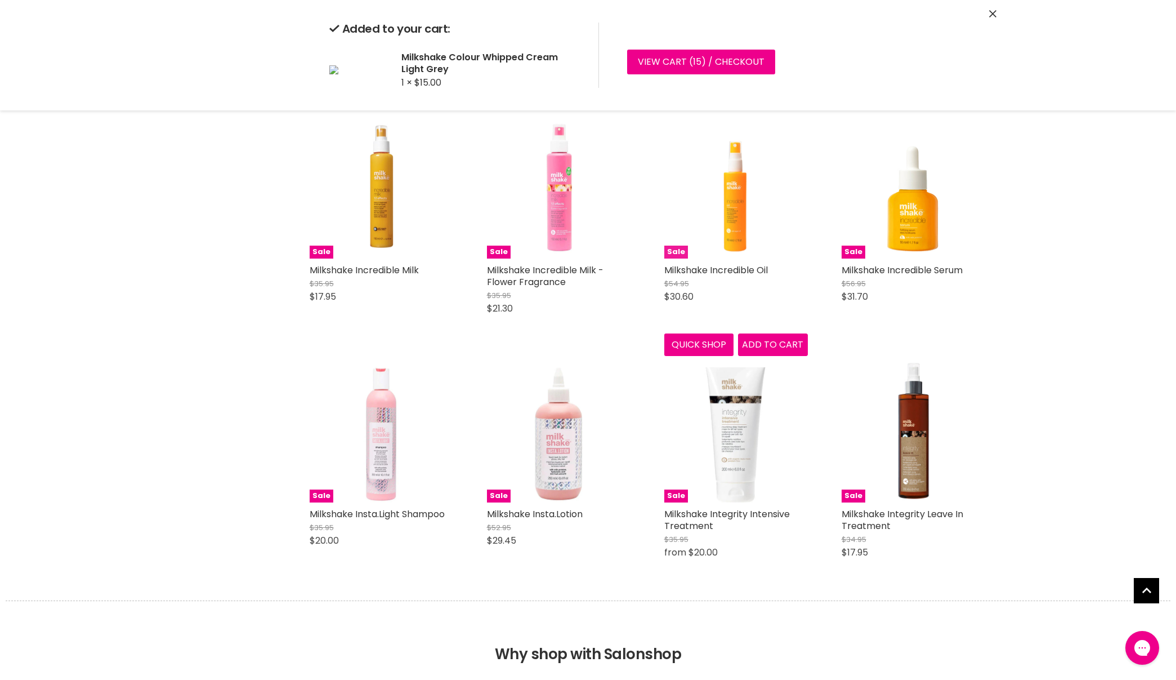
scroll to position [2649, 0]
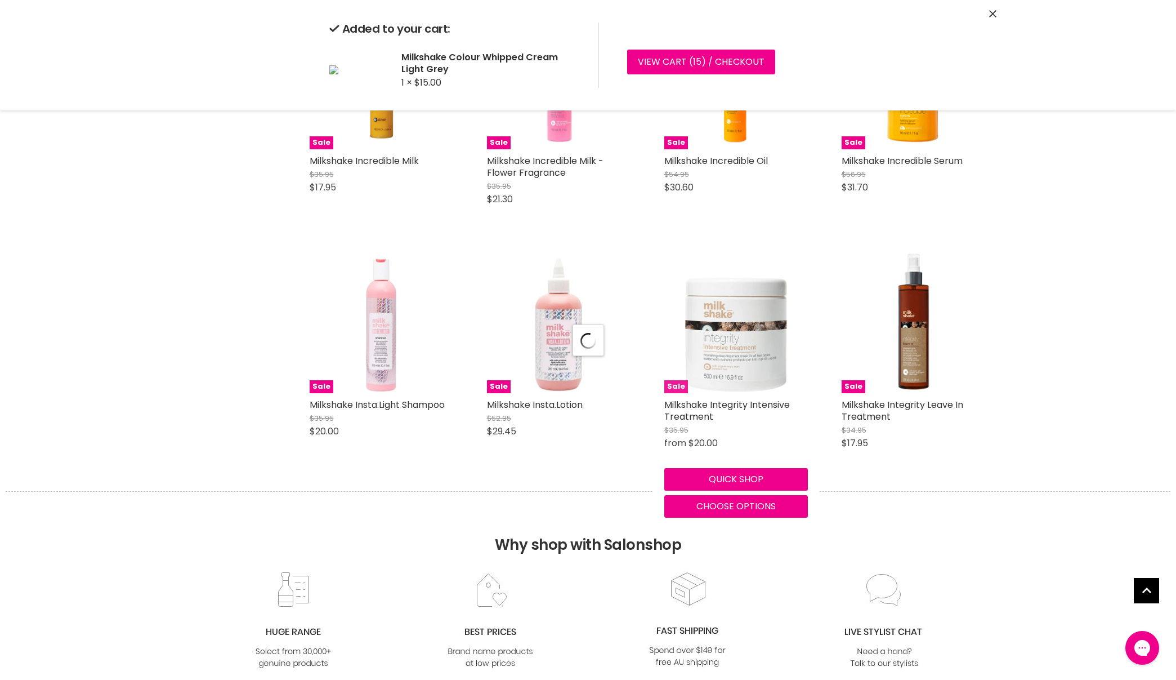
select select "title-ascending"
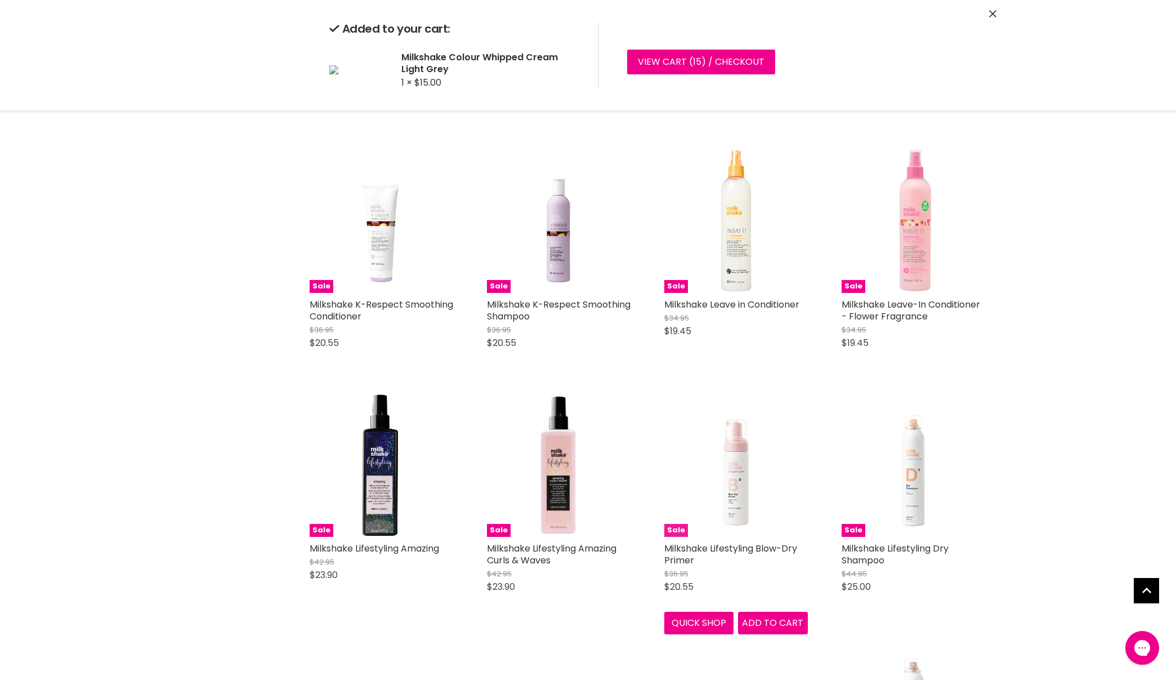
scroll to position [3349, 0]
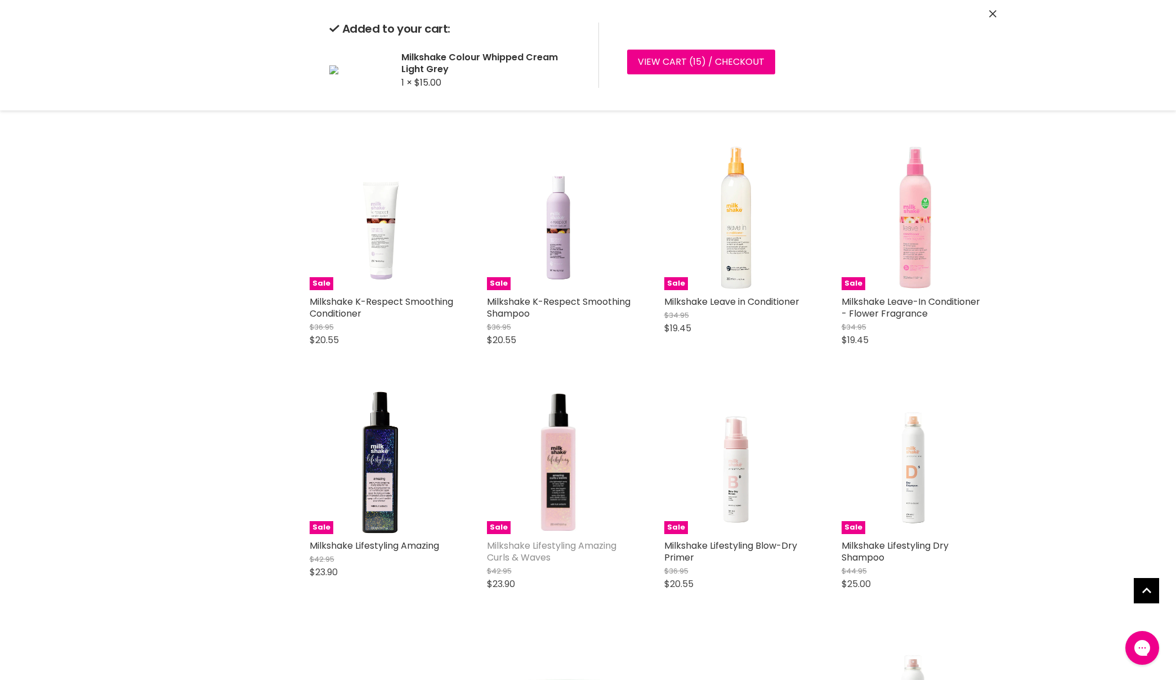
click at [532, 539] on link "Milkshake Lifestyling Amazing Curls & Waves" at bounding box center [552, 551] width 130 height 25
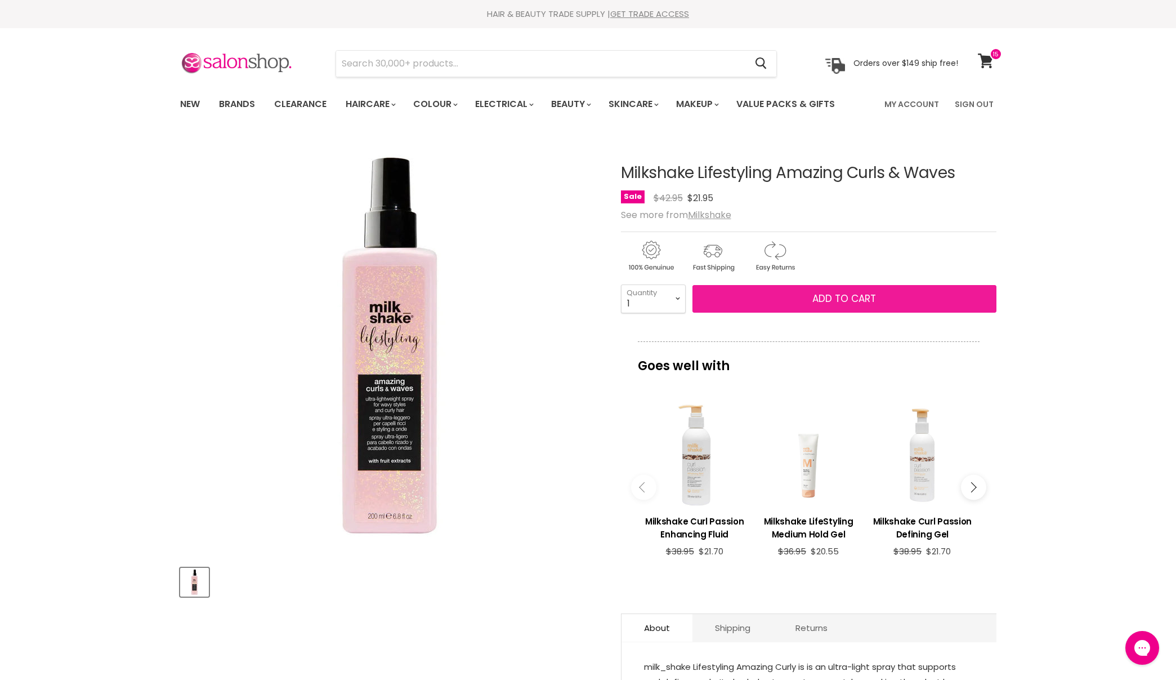
click at [842, 297] on span "Add to cart" at bounding box center [845, 299] width 64 height 14
click at [850, 296] on span "Add to cart" at bounding box center [845, 299] width 64 height 14
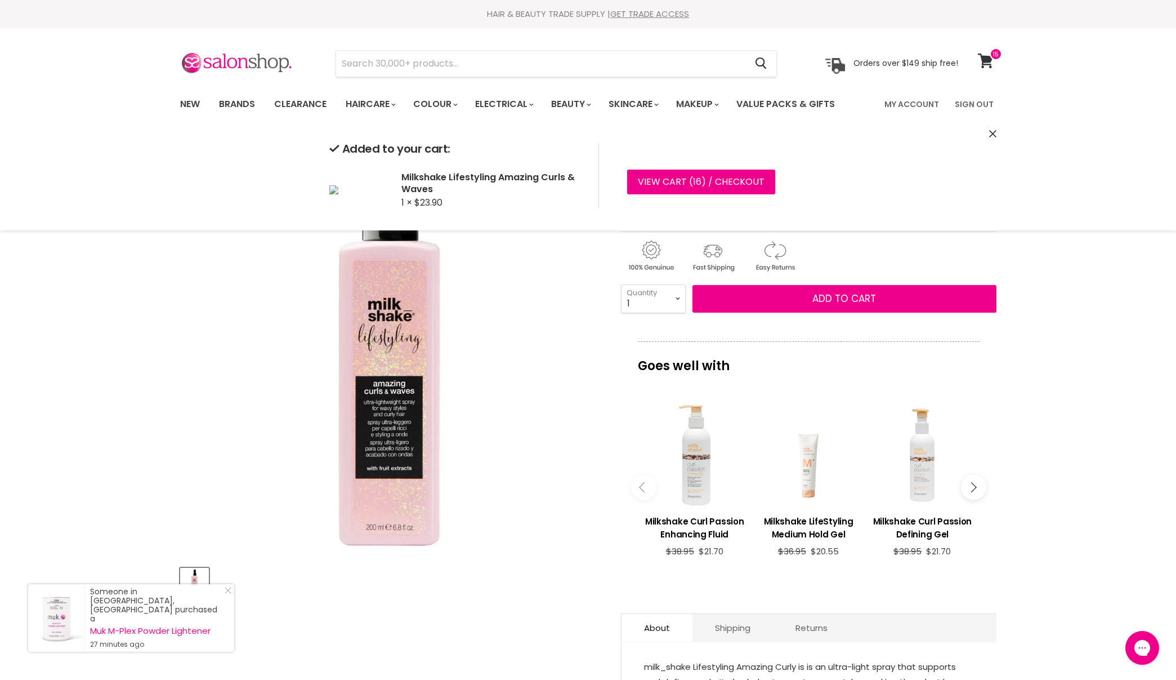
click at [517, 378] on img "Milkshake Lifestyling Amazing Curls & Waves image. Click or Scroll to Zoom." at bounding box center [390, 346] width 421 height 421
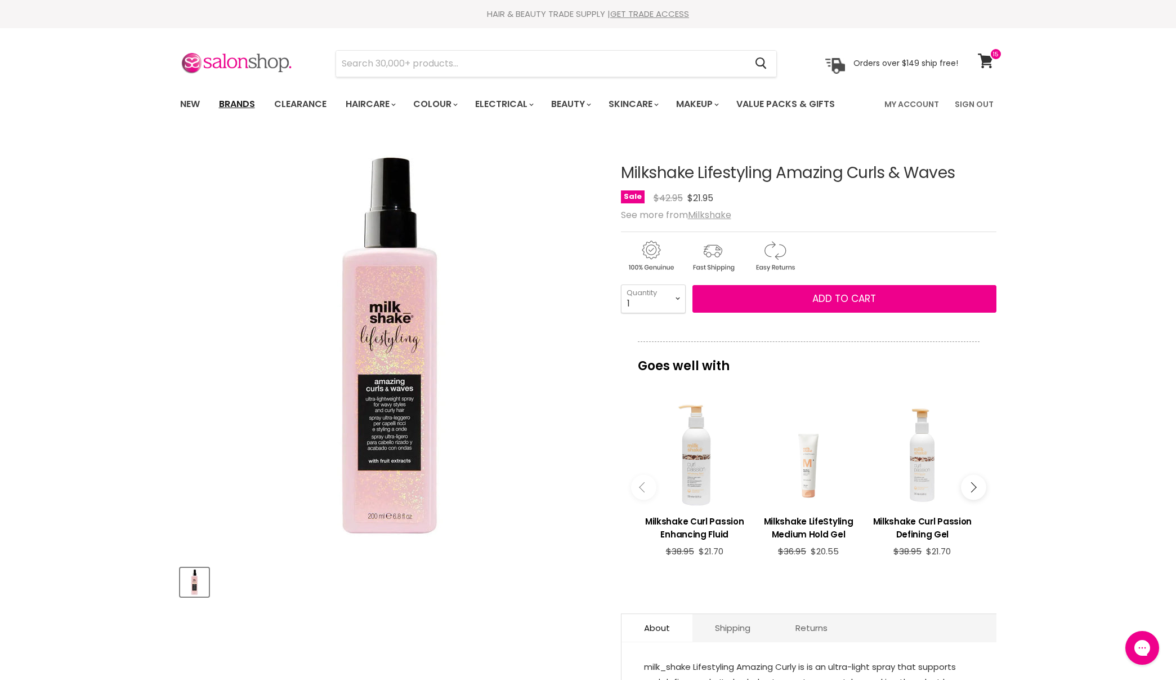
click at [233, 100] on link "Brands" at bounding box center [237, 104] width 53 height 24
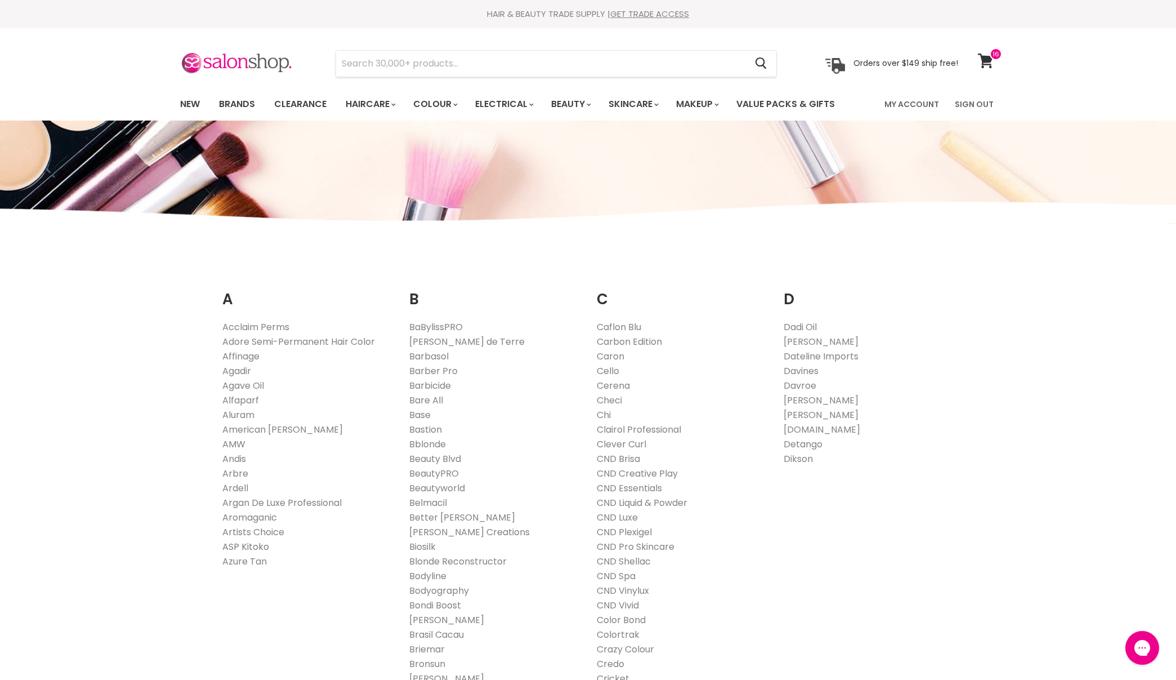
click at [258, 542] on link "ASP Kitoko" at bounding box center [245, 546] width 47 height 13
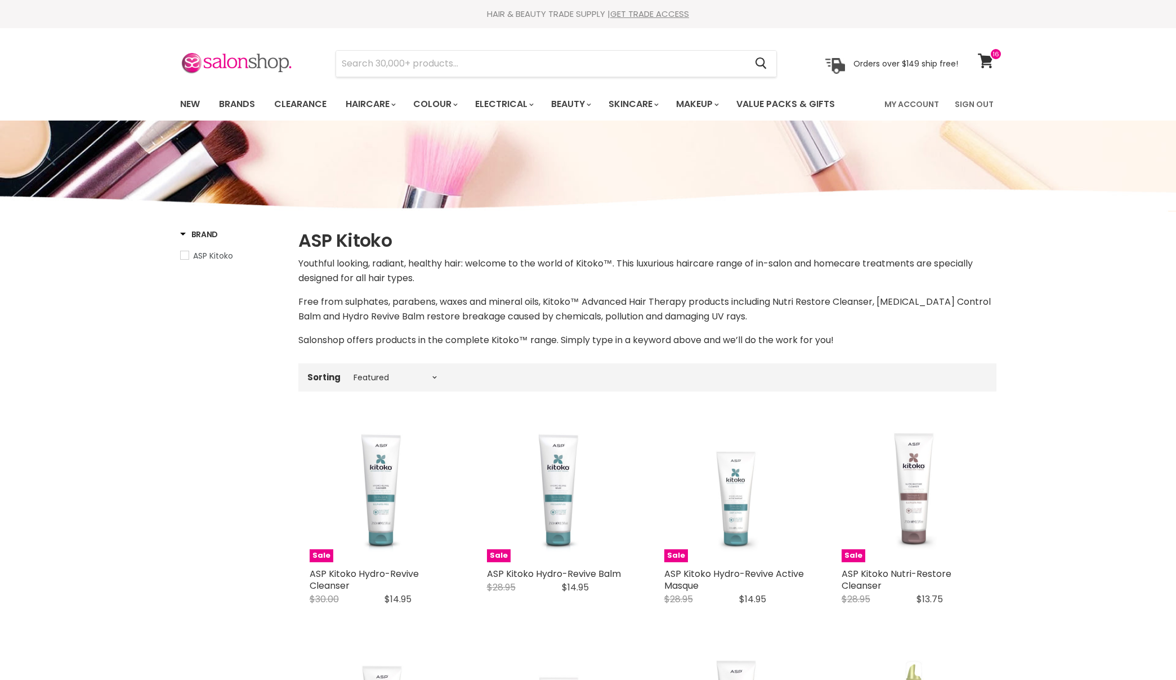
select select "manual"
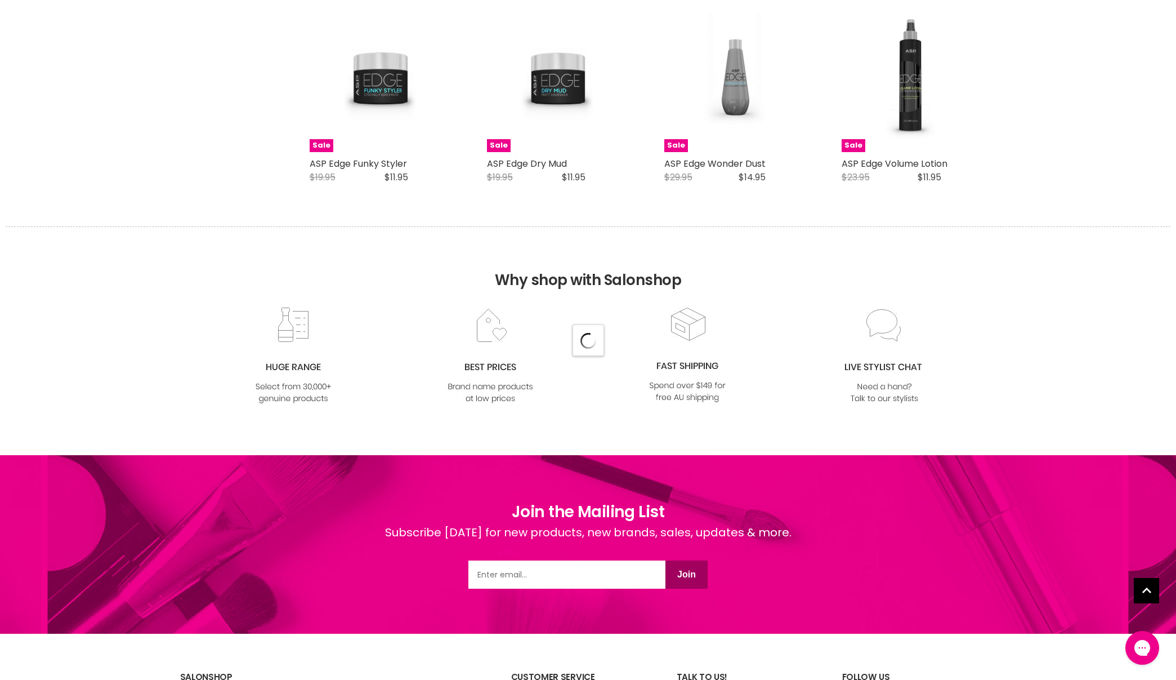
select select "manual"
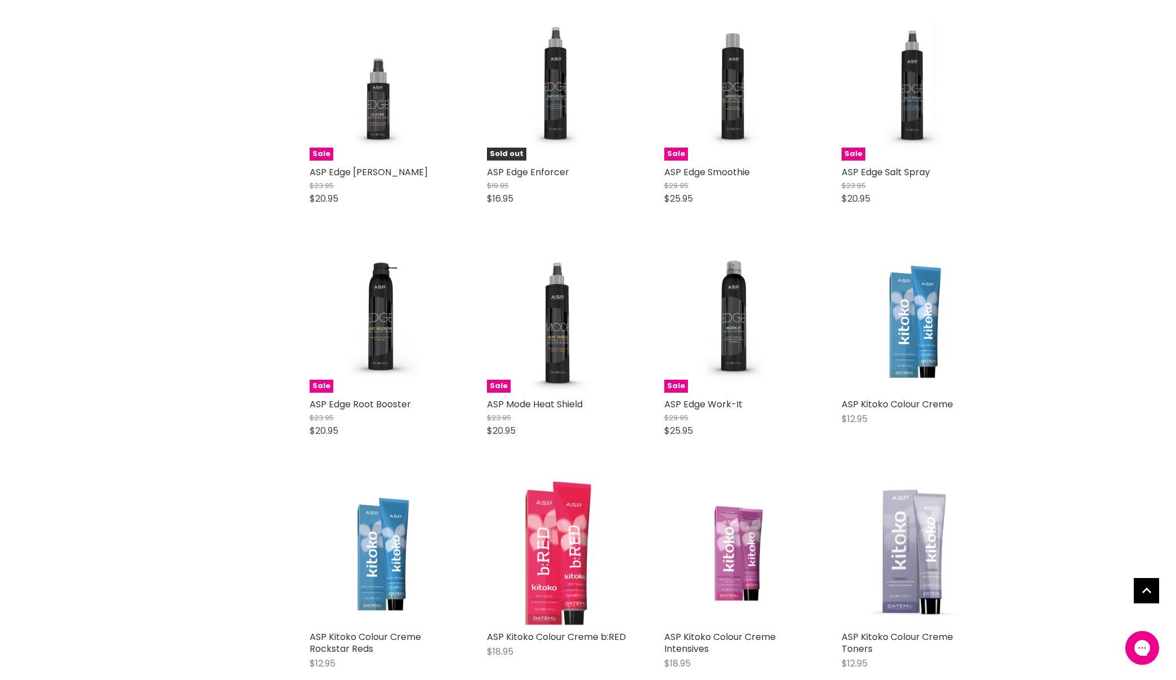
scroll to position [3180, 0]
click at [929, 397] on link "ASP Kitoko Colour Creme" at bounding box center [898, 403] width 112 height 13
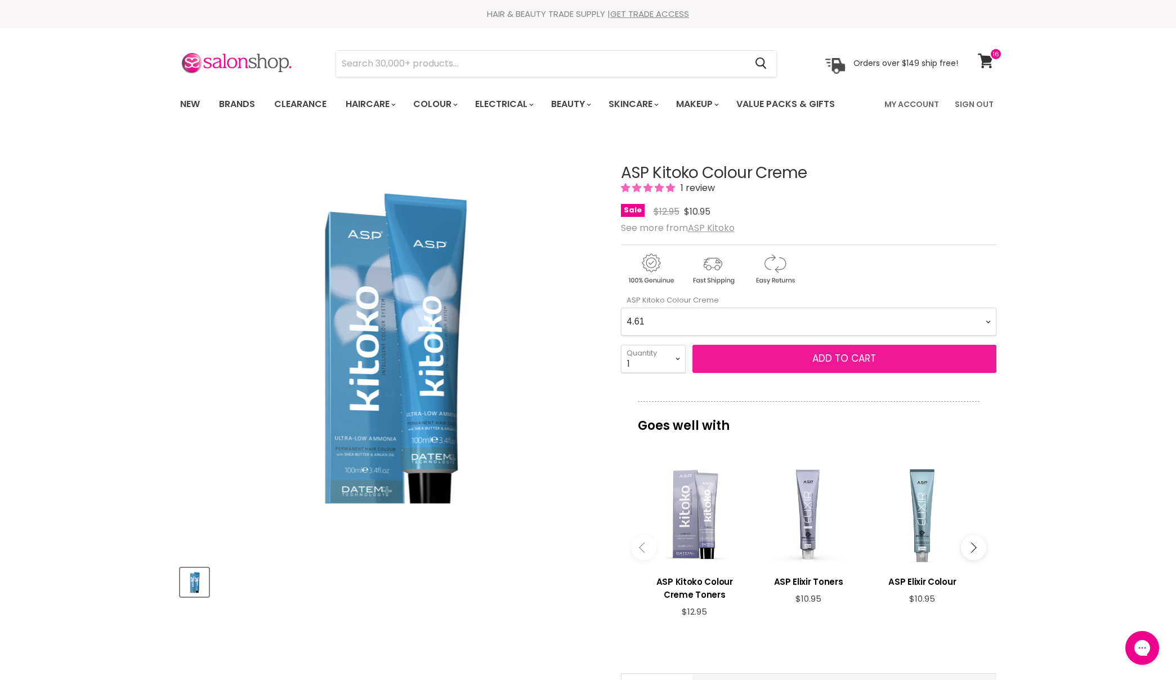
click at [856, 356] on span "Add to cart" at bounding box center [845, 358] width 64 height 14
click at [867, 359] on span "Add to cart" at bounding box center [845, 358] width 64 height 14
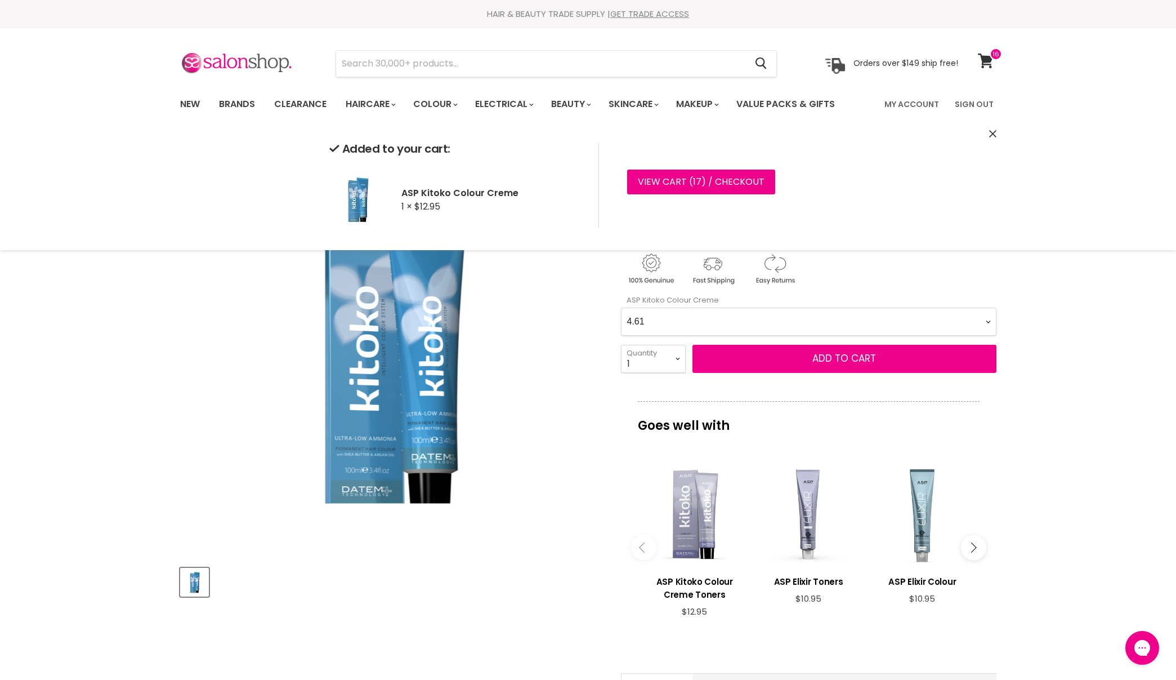
select Creme-0-0 "6.0X *NEW"
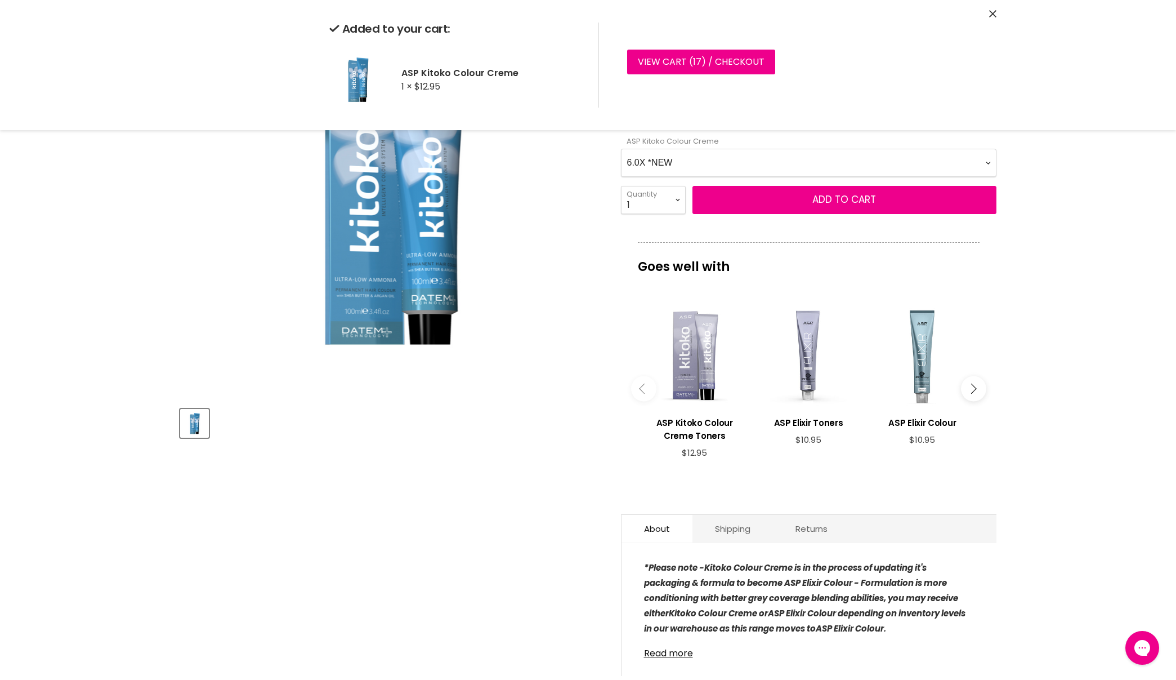
scroll to position [25, 0]
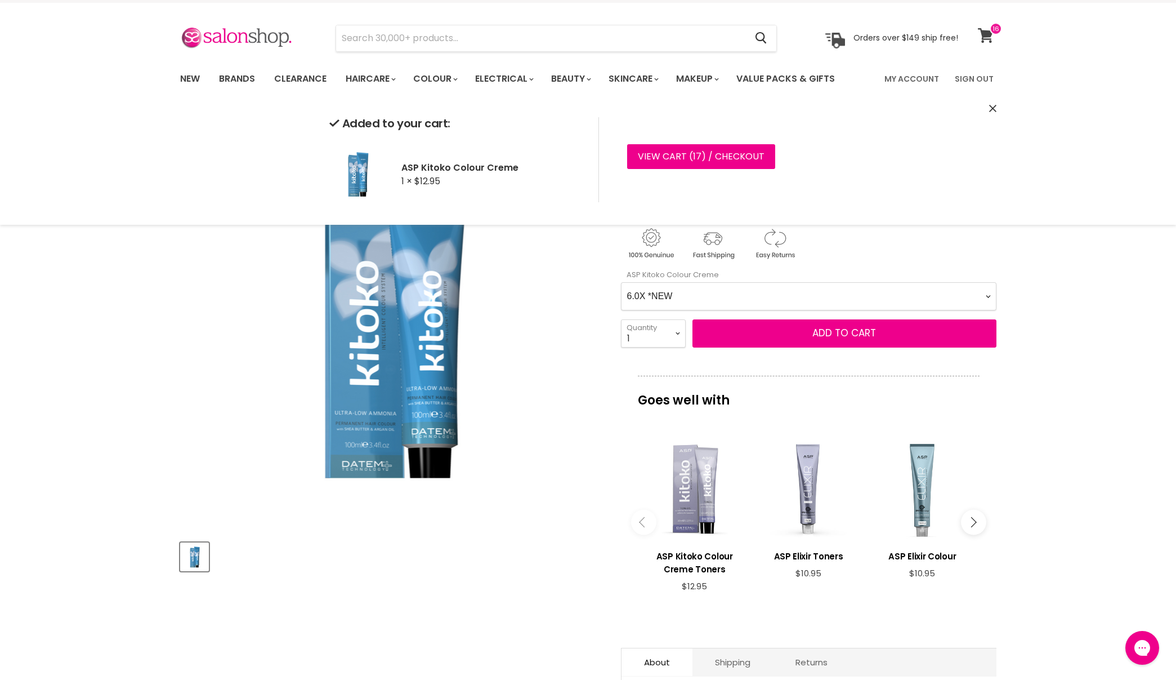
click at [989, 28] on icon at bounding box center [986, 35] width 16 height 15
